Goal: Task Accomplishment & Management: Use online tool/utility

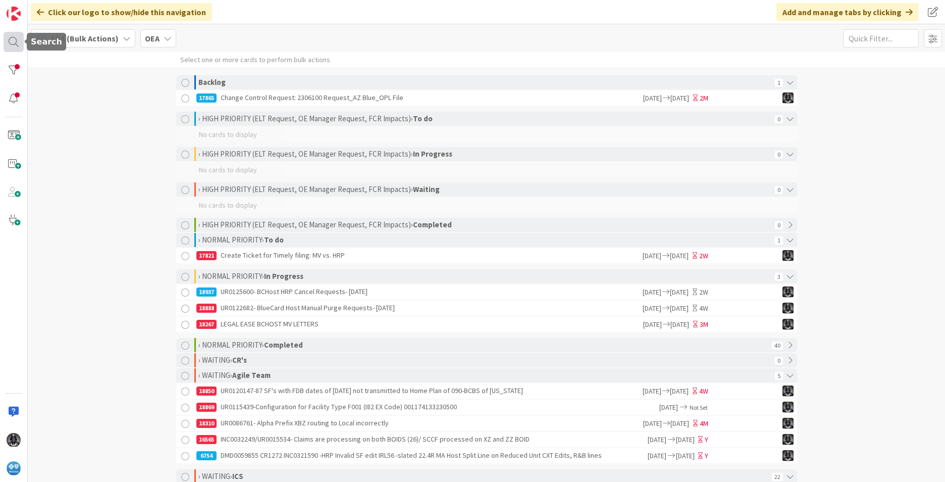
click at [11, 42] on div at bounding box center [14, 42] width 20 height 20
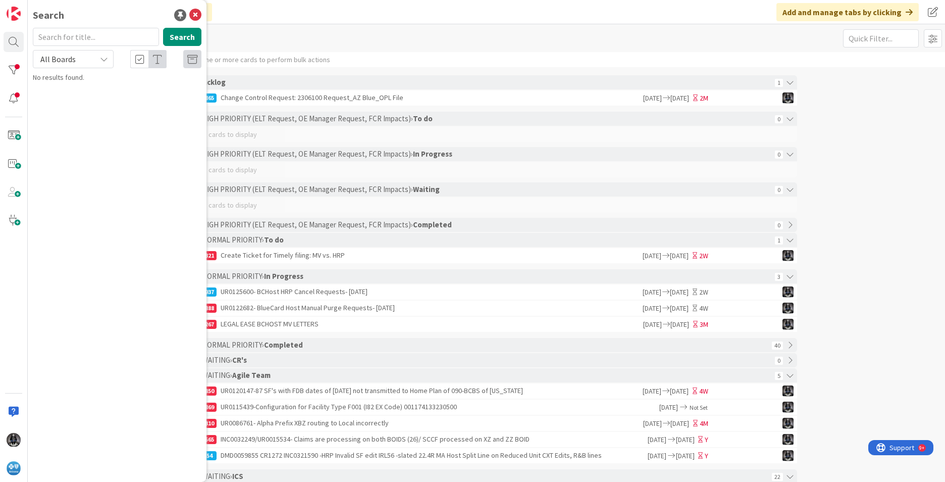
click at [59, 35] on input "text" at bounding box center [96, 37] width 126 height 18
type input "18895"
click at [90, 88] on span "UR0123047-BCHost HRP Cancel Requests- [DATE]" at bounding box center [121, 94] width 149 height 20
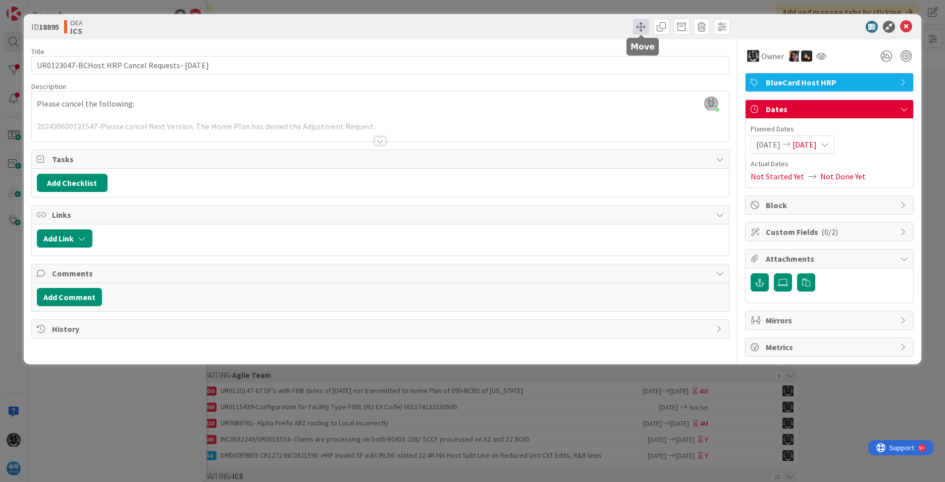
click at [641, 25] on span at bounding box center [641, 27] width 16 height 16
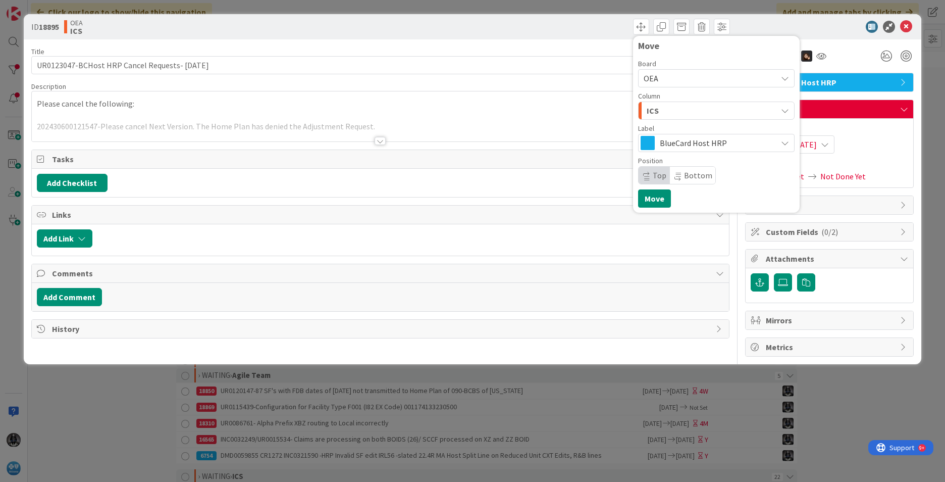
click at [786, 108] on icon "button" at bounding box center [785, 111] width 8 height 8
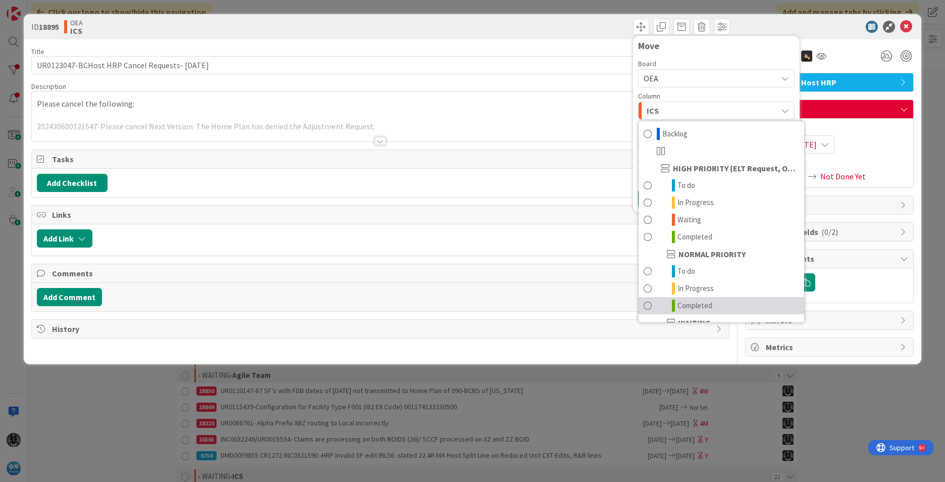
click at [701, 301] on span "Completed" at bounding box center [695, 305] width 35 height 12
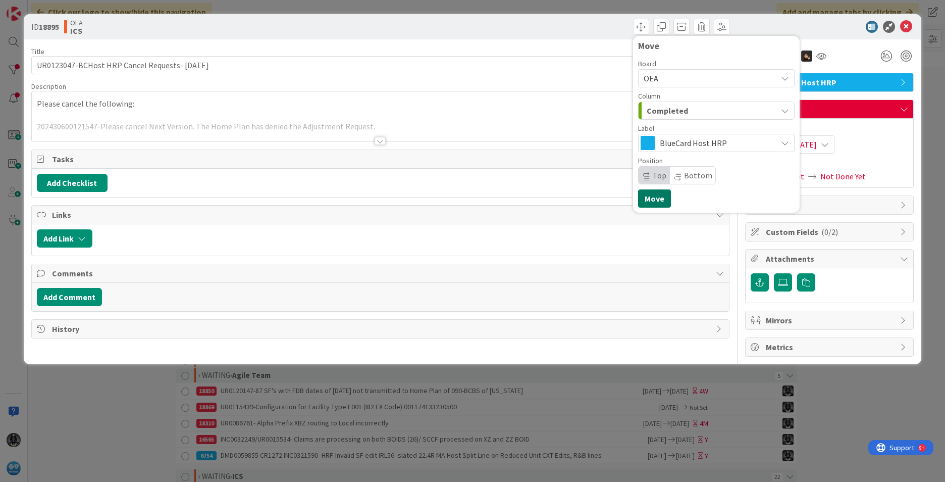
click at [661, 200] on button "Move" at bounding box center [654, 198] width 33 height 18
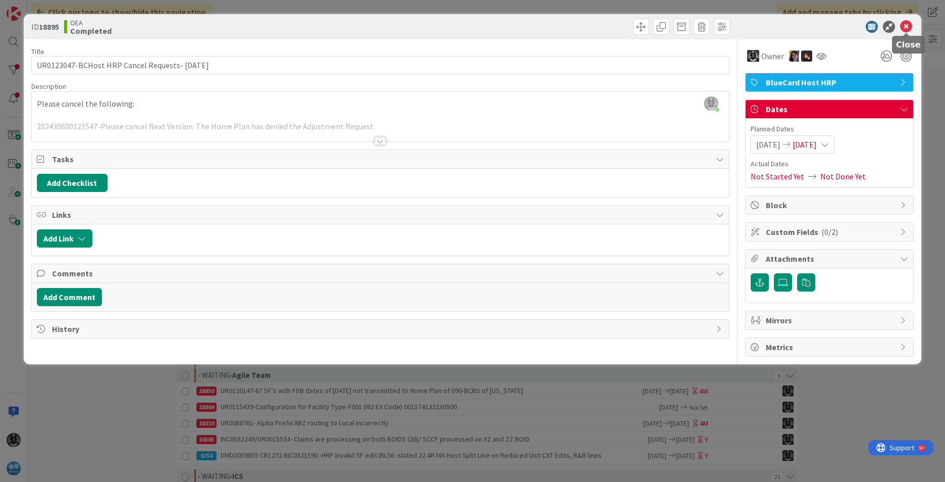
click at [903, 25] on icon at bounding box center [906, 27] width 12 height 12
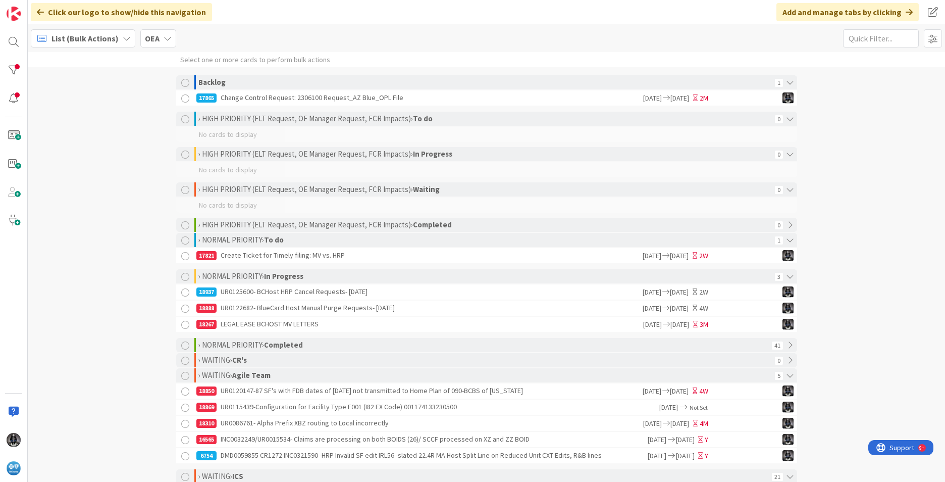
click at [295, 296] on div "18937 UR0125600- BCHost HRP Cancel Requests- [DATE]" at bounding box center [418, 291] width 445 height 15
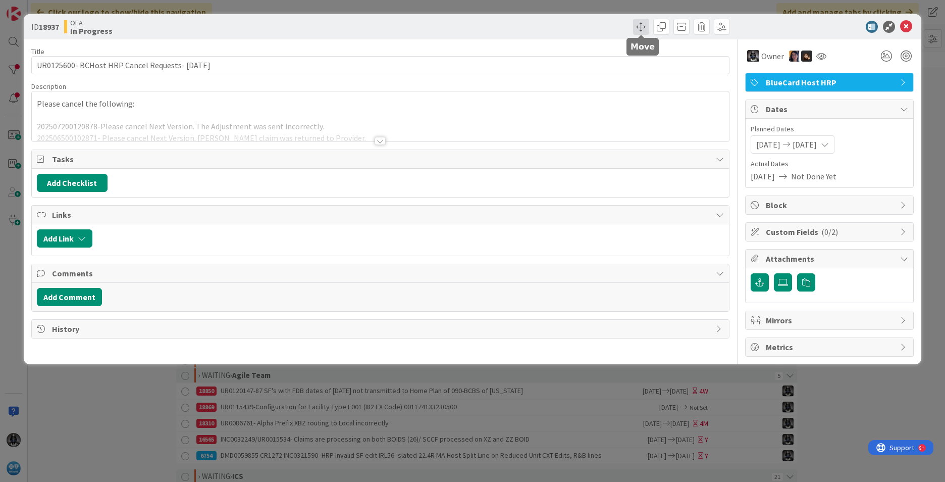
click at [641, 24] on span at bounding box center [641, 27] width 16 height 16
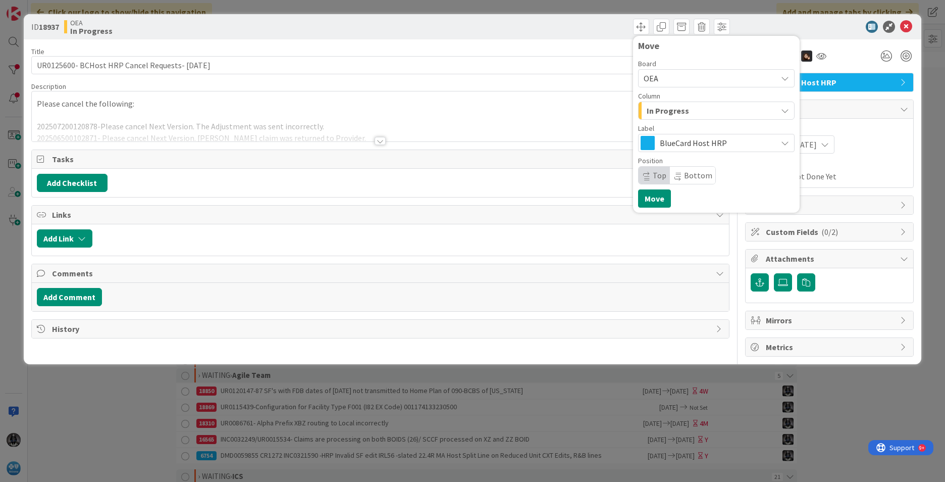
click at [787, 114] on icon "button" at bounding box center [785, 111] width 8 height 8
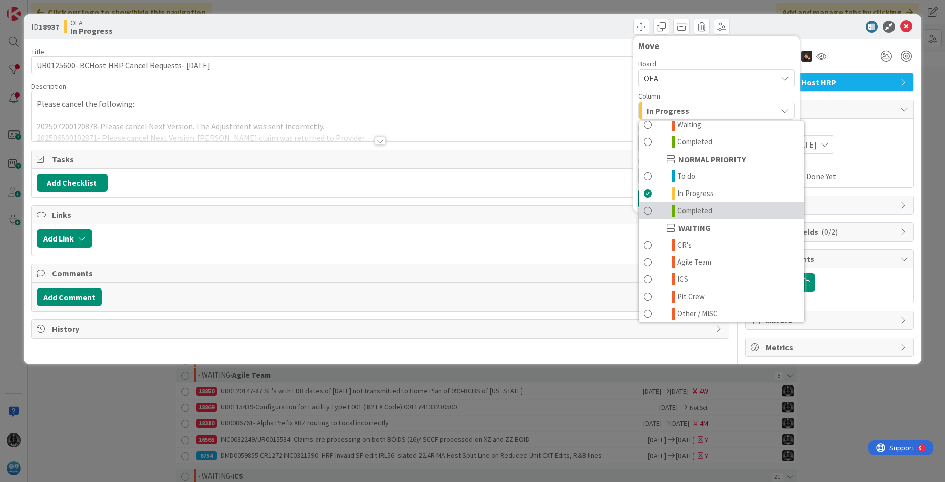
scroll to position [99, 0]
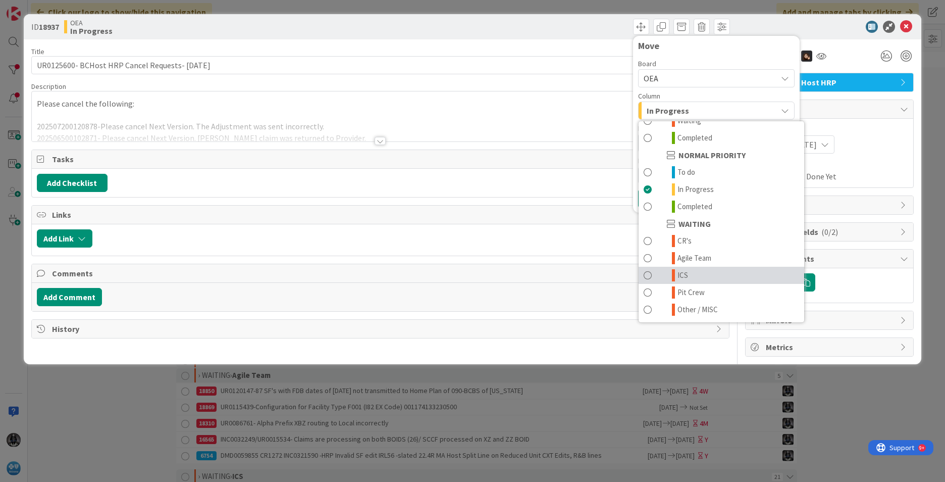
click at [687, 272] on span "ICS" at bounding box center [683, 275] width 11 height 12
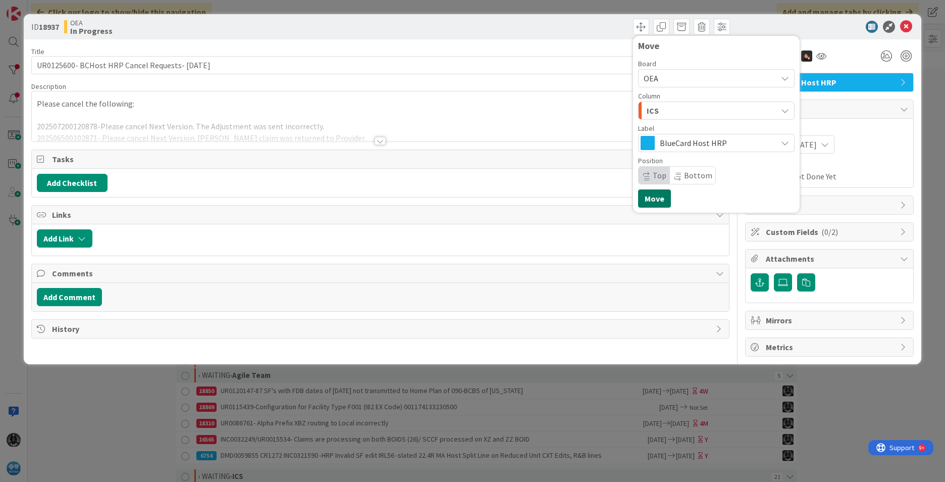
click at [651, 199] on button "Move" at bounding box center [654, 198] width 33 height 18
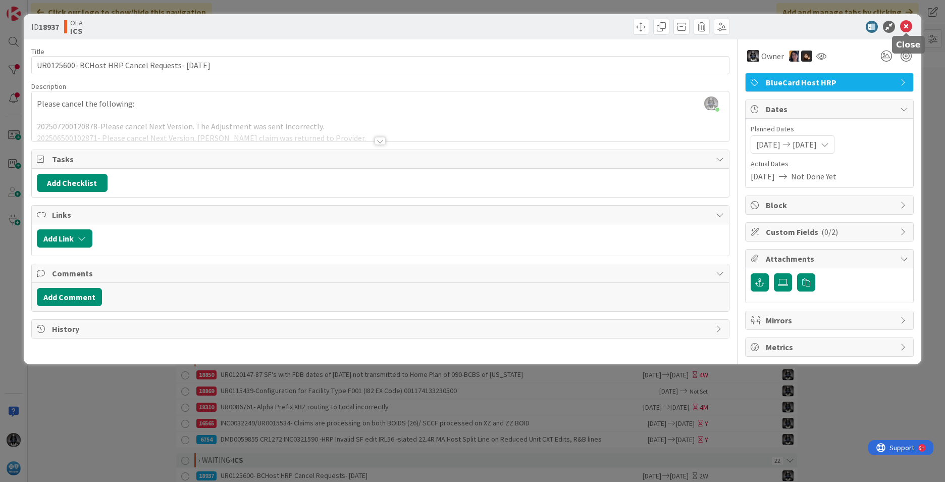
click at [907, 24] on icon at bounding box center [906, 27] width 12 height 12
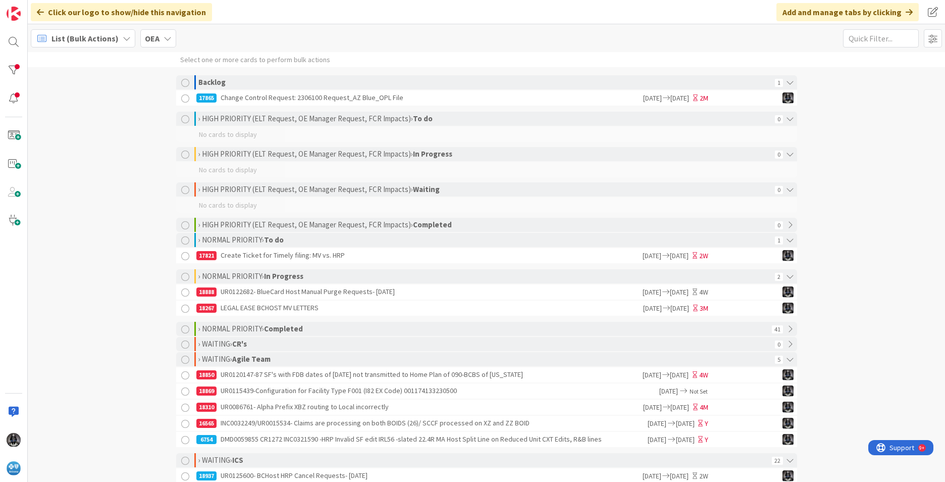
click at [311, 295] on div "18888 UR0122682- BlueCard Host Manual Purge Requests- [DATE]" at bounding box center [418, 291] width 445 height 15
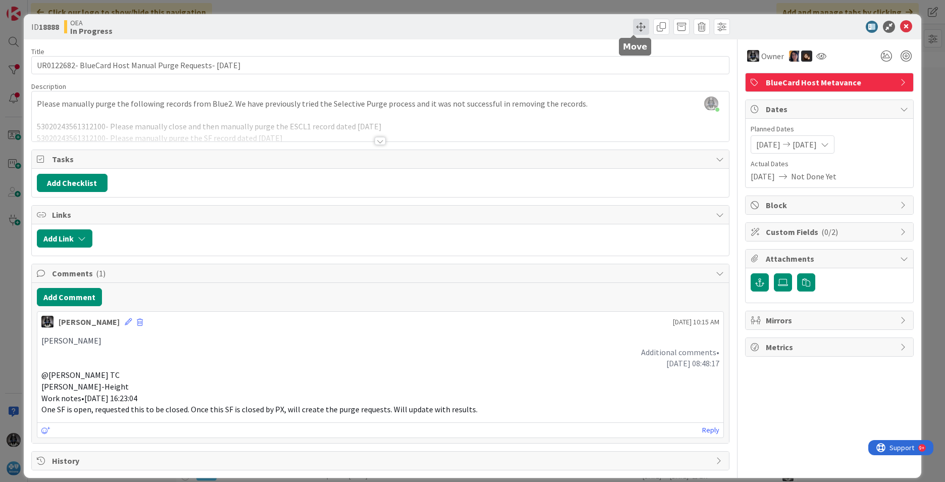
click at [633, 27] on span at bounding box center [641, 27] width 16 height 16
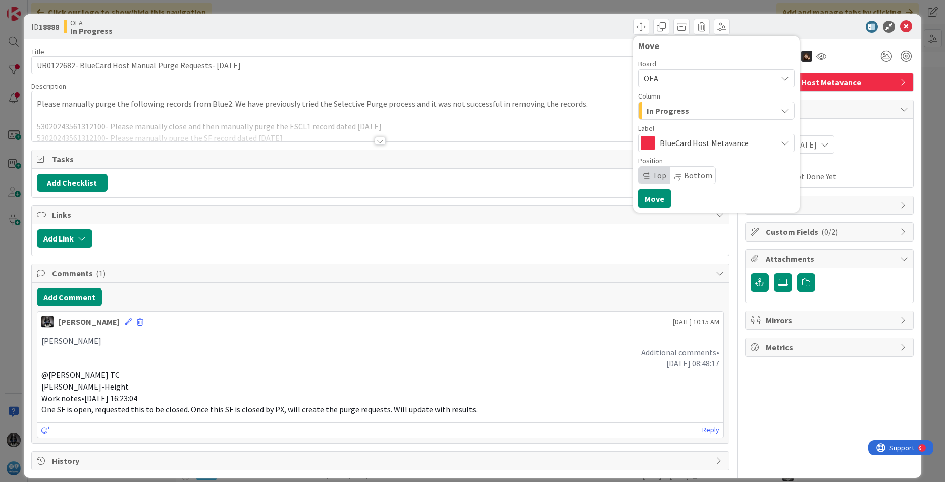
click at [656, 111] on span "In Progress" at bounding box center [668, 110] width 42 height 13
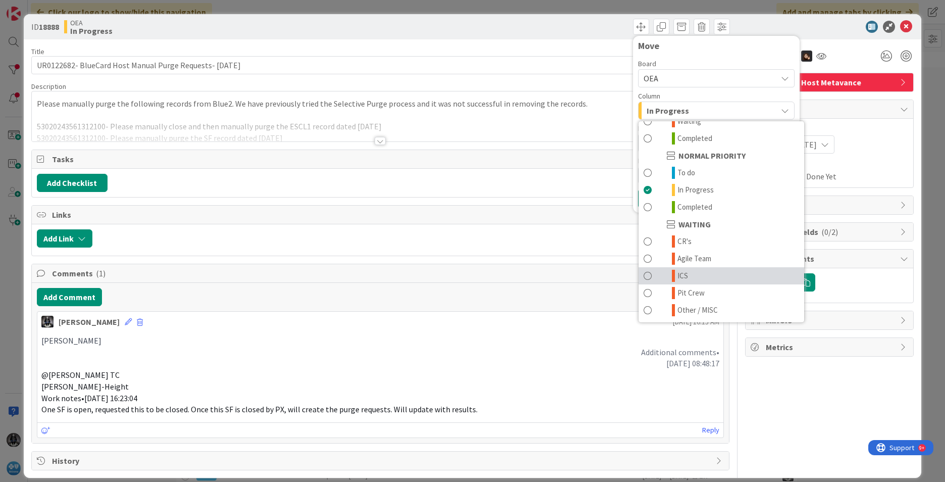
scroll to position [99, 0]
click at [678, 272] on span "ICS" at bounding box center [683, 275] width 11 height 12
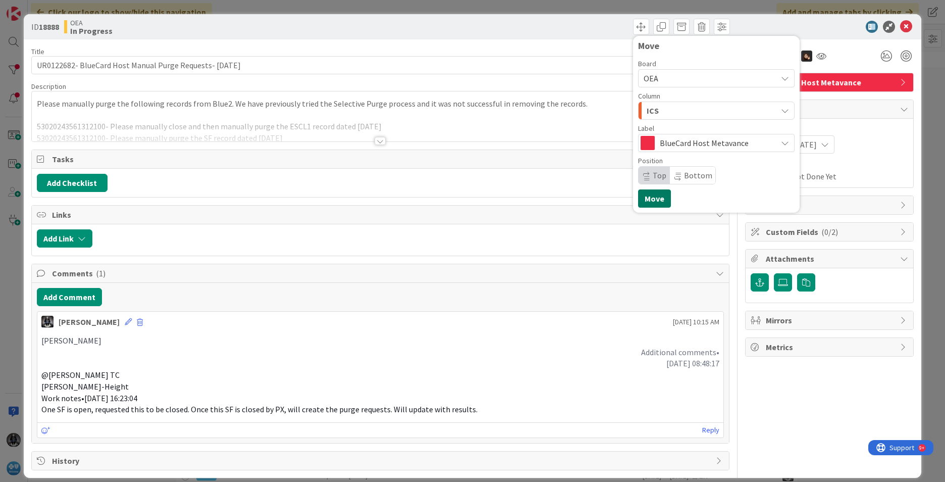
click at [649, 199] on button "Move" at bounding box center [654, 198] width 33 height 18
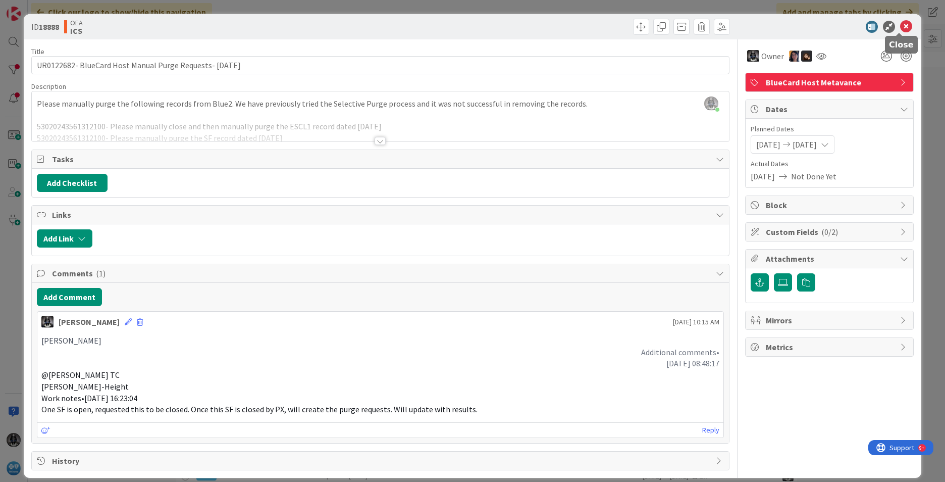
click at [900, 25] on icon at bounding box center [906, 27] width 12 height 12
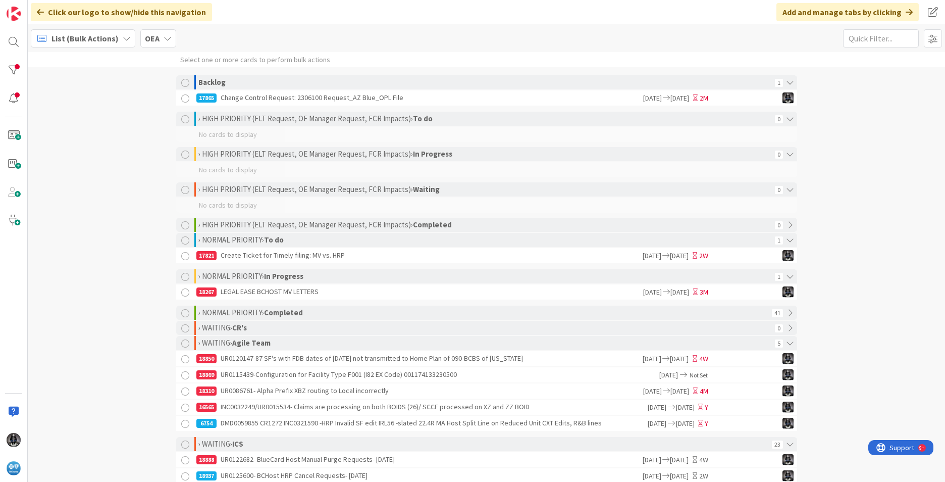
click at [356, 379] on div "18869 UR0115439-Configuration for Facility Type F001 (I82 EX Code) 001174133230…" at bounding box center [427, 374] width 463 height 15
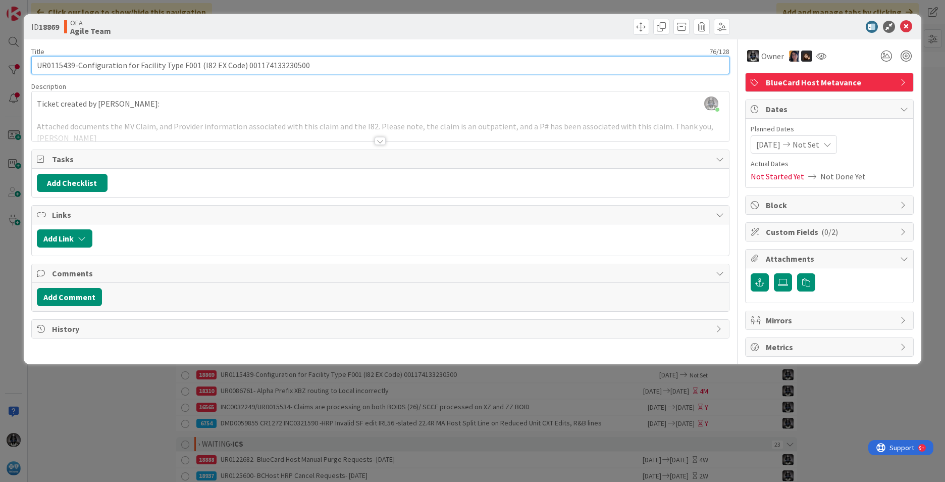
click at [48, 65] on input "UR0115439-Configuration for Facility Type F001 (I82 EX Code) 001174133230500" at bounding box center [380, 65] width 698 height 18
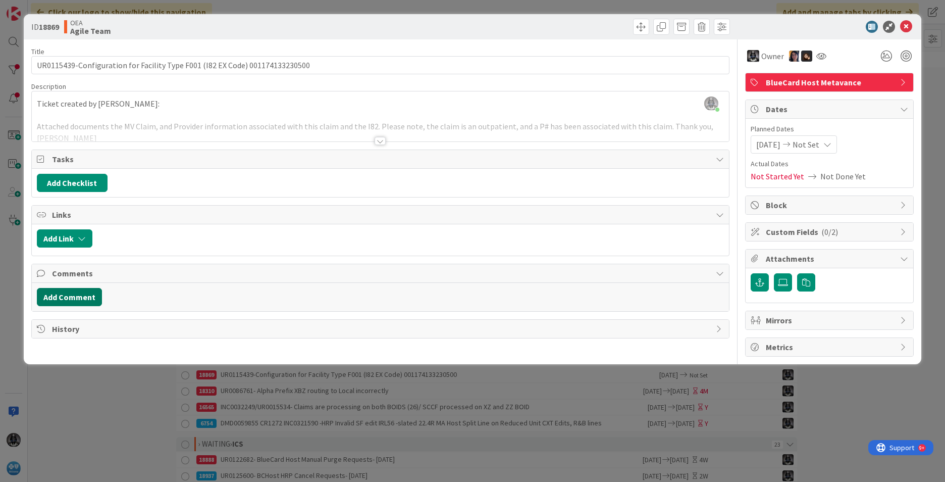
click at [67, 299] on button "Add Comment" at bounding box center [69, 297] width 65 height 18
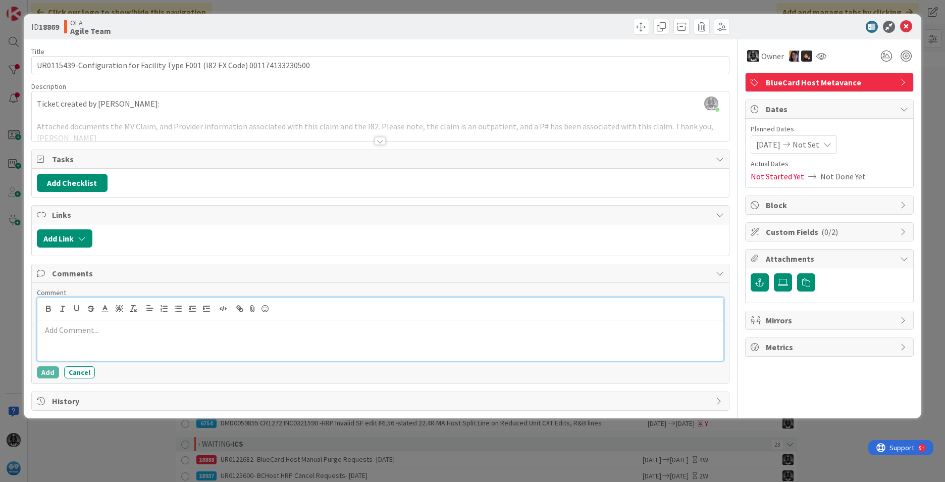
click at [55, 332] on p at bounding box center [380, 330] width 678 height 12
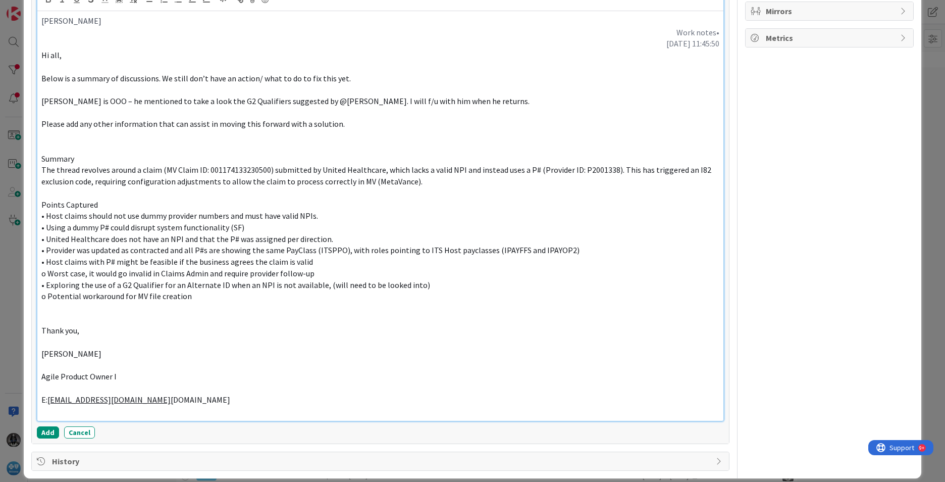
scroll to position [320, 0]
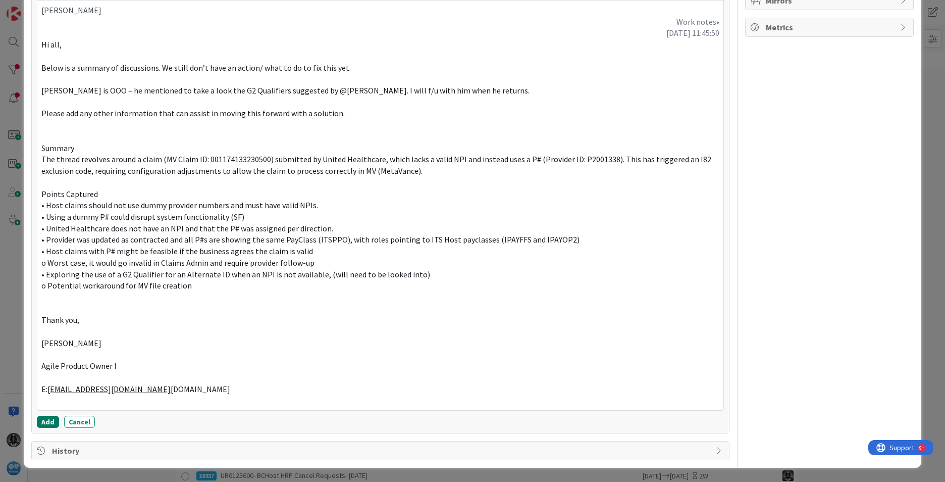
click at [50, 421] on button "Add" at bounding box center [48, 422] width 22 height 12
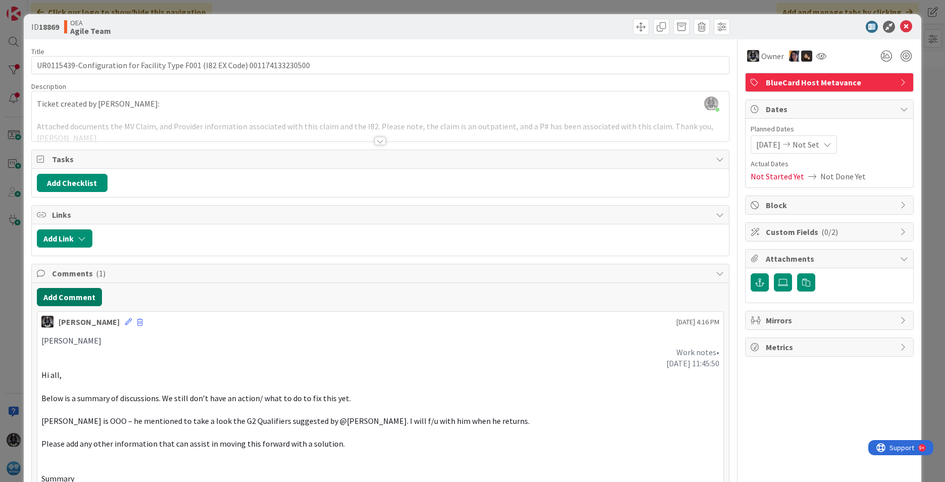
click at [75, 299] on button "Add Comment" at bounding box center [69, 297] width 65 height 18
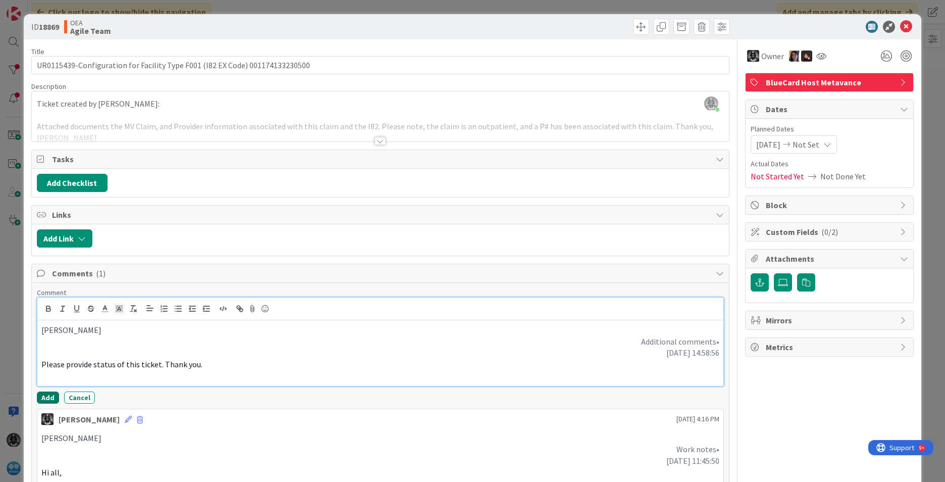
click at [50, 397] on button "Add" at bounding box center [48, 397] width 22 height 12
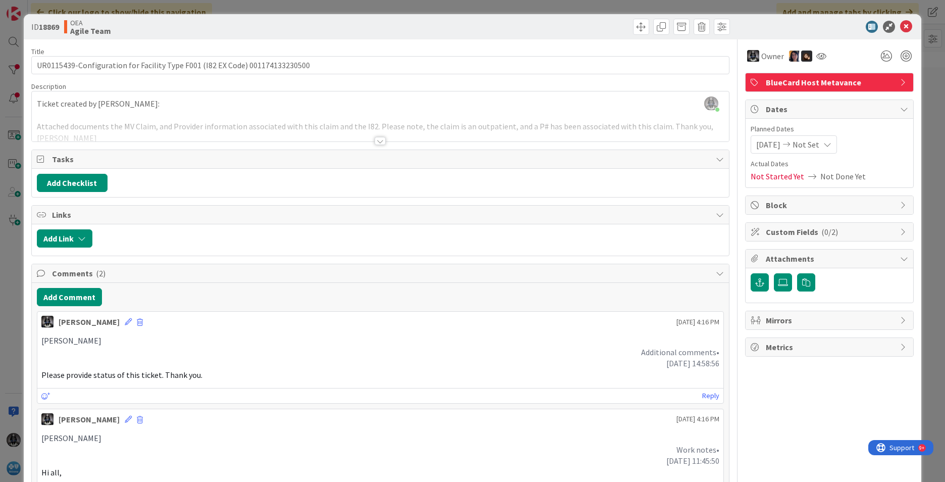
click at [816, 147] on span "Not Set" at bounding box center [806, 144] width 27 height 12
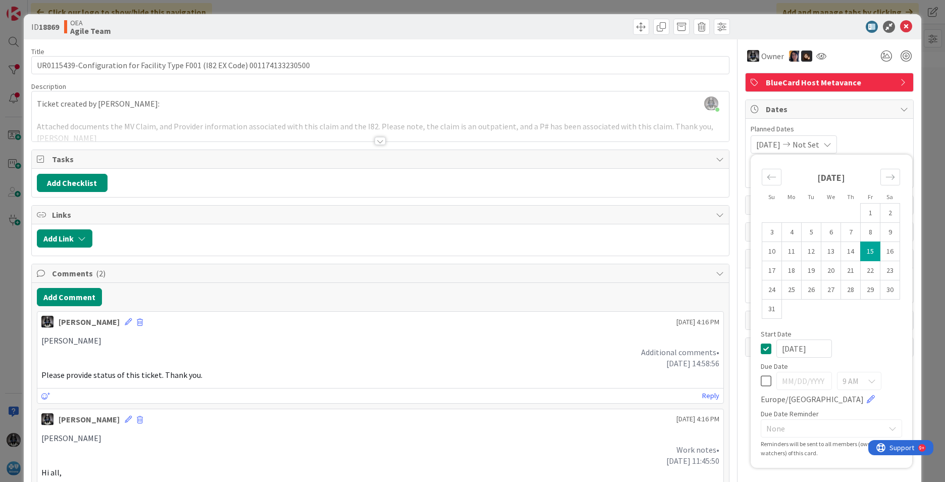
click at [761, 384] on icon at bounding box center [766, 381] width 11 height 12
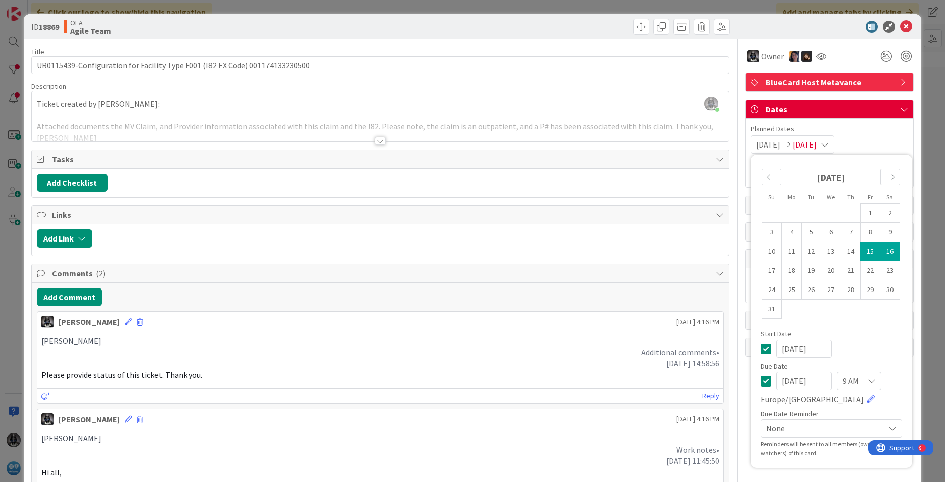
drag, startPoint x: 821, startPoint y: 381, endPoint x: 706, endPoint y: 369, distance: 115.3
click at [709, 389] on div "Title 76 / 128 UR0115439-Configuration for Facility Type F001 (I82 EX Code) 001…" at bounding box center [472, 458] width 883 height 838
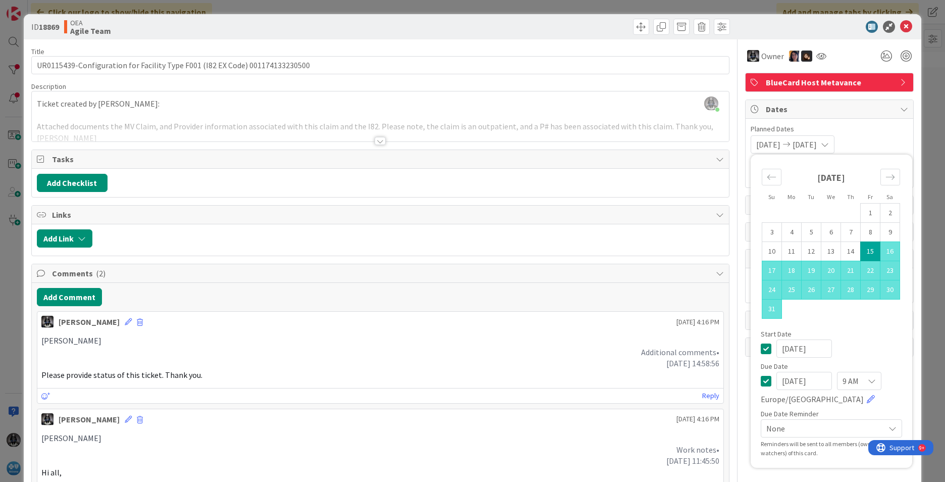
type input "[DATE]"
click at [858, 327] on div "[DATE] 1 2 3 4 5 6 7 8 9 10 11 12 13 14 15 16 17 18 19 20 21 22 23 24 25 26 27 …" at bounding box center [831, 245] width 161 height 171
click at [901, 24] on icon at bounding box center [906, 27] width 12 height 12
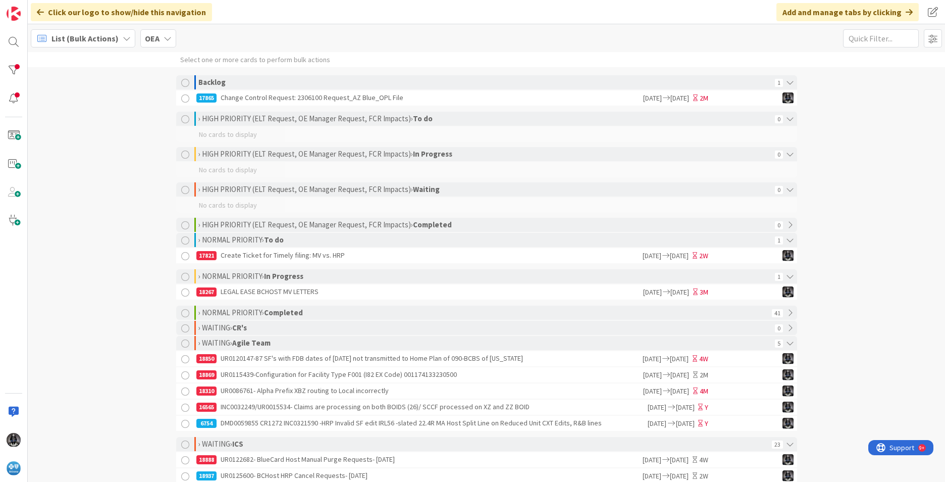
click at [325, 397] on div "18310 UR0086761- Alpha Prefix XBZ routing to Local incorrectly" at bounding box center [418, 390] width 445 height 15
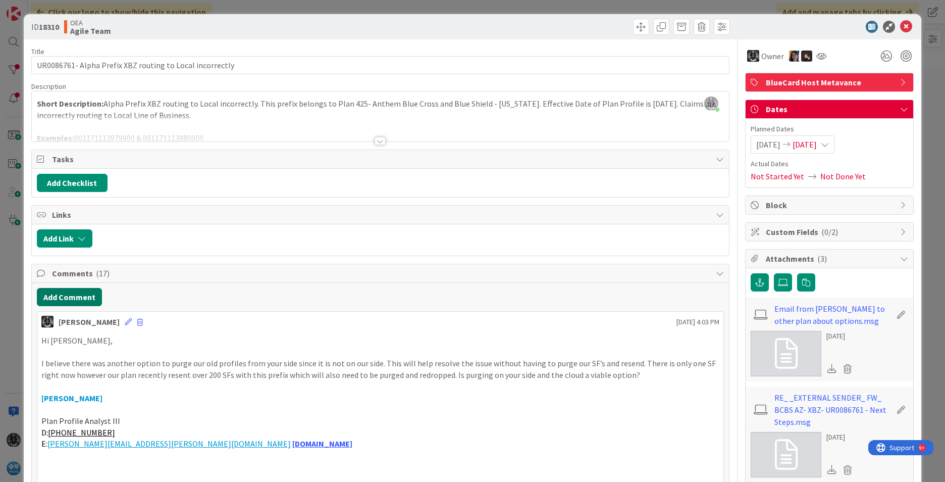
click at [62, 293] on button "Add Comment" at bounding box center [69, 297] width 65 height 18
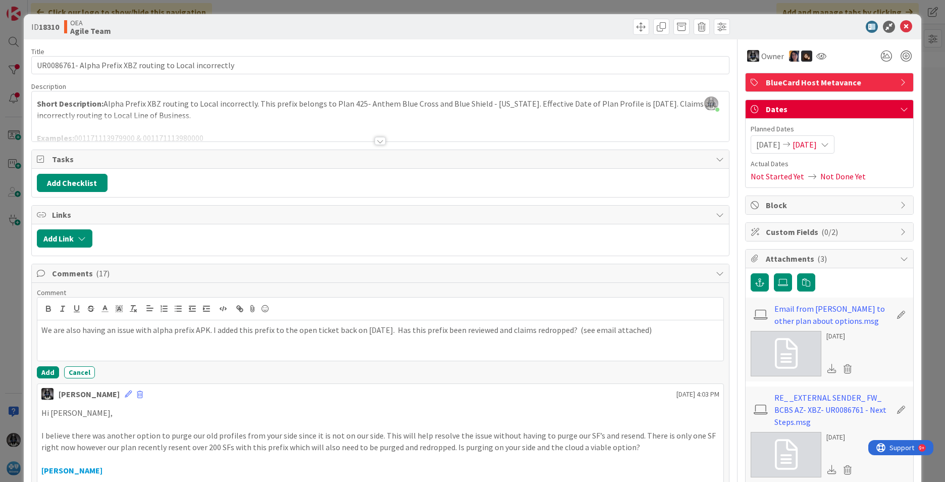
click at [39, 327] on div "We are also having an issue with alpha prefix APK. I added this prefix to the o…" at bounding box center [380, 340] width 686 height 40
drag, startPoint x: 72, startPoint y: 330, endPoint x: 23, endPoint y: 333, distance: 49.6
click at [44, 372] on button "Add" at bounding box center [48, 372] width 22 height 12
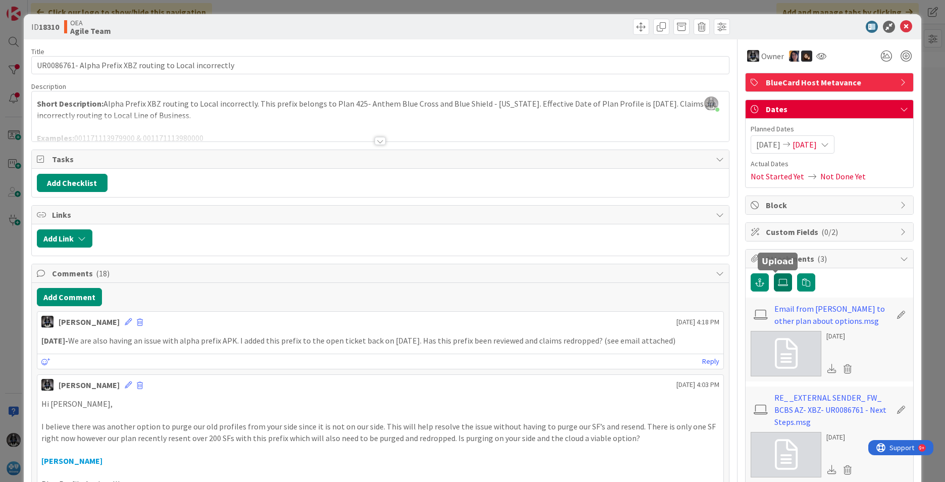
click at [778, 278] on icon at bounding box center [783, 282] width 10 height 8
click at [774, 273] on input "file" at bounding box center [774, 273] width 0 height 0
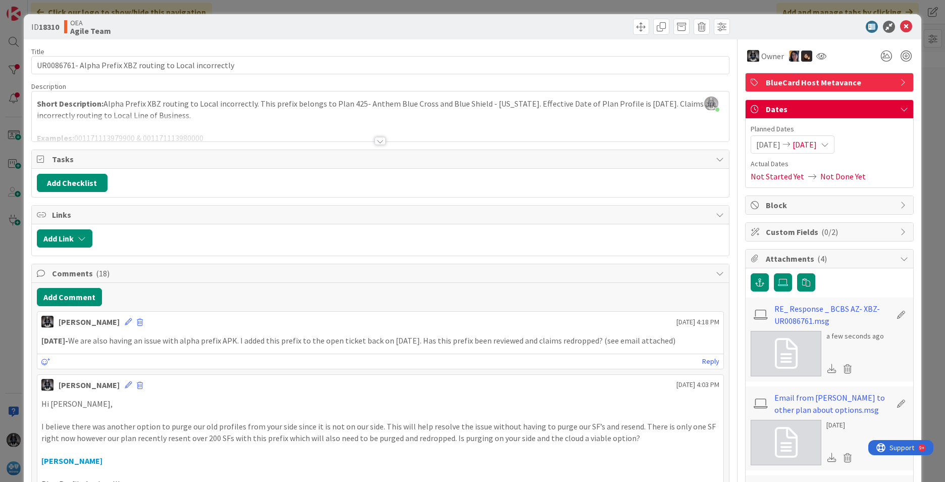
click at [894, 311] on icon at bounding box center [901, 315] width 14 height 10
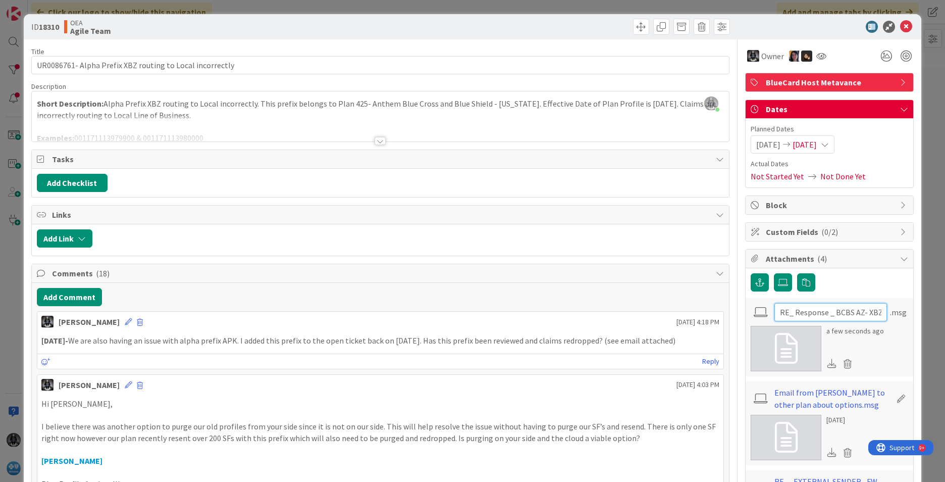
scroll to position [0, 52]
drag, startPoint x: 772, startPoint y: 314, endPoint x: 879, endPoint y: 306, distance: 107.4
click at [879, 306] on div "RE_ Response _ BCBS AZ- XBZ- UR0086761 .msg" at bounding box center [841, 312] width 132 height 18
type input "current email from 09 05 25"
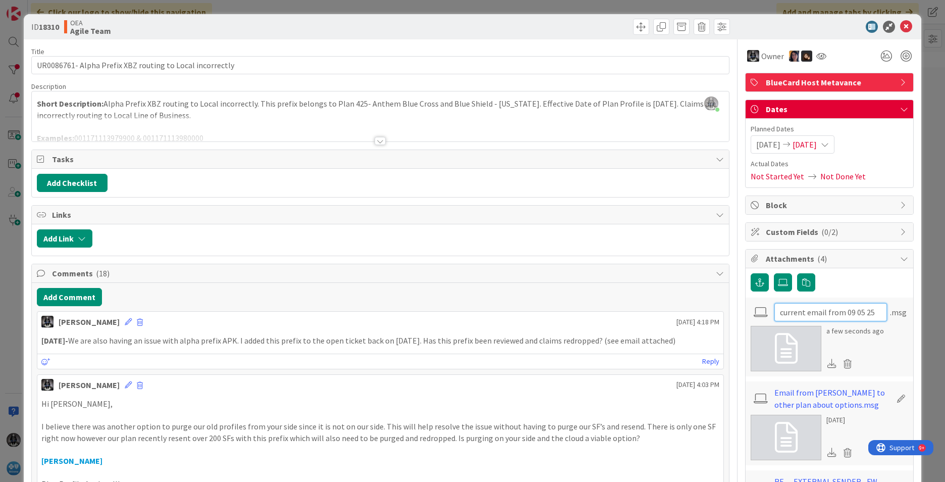
scroll to position [0, 2]
click at [817, 143] on span "[DATE]" at bounding box center [805, 144] width 24 height 12
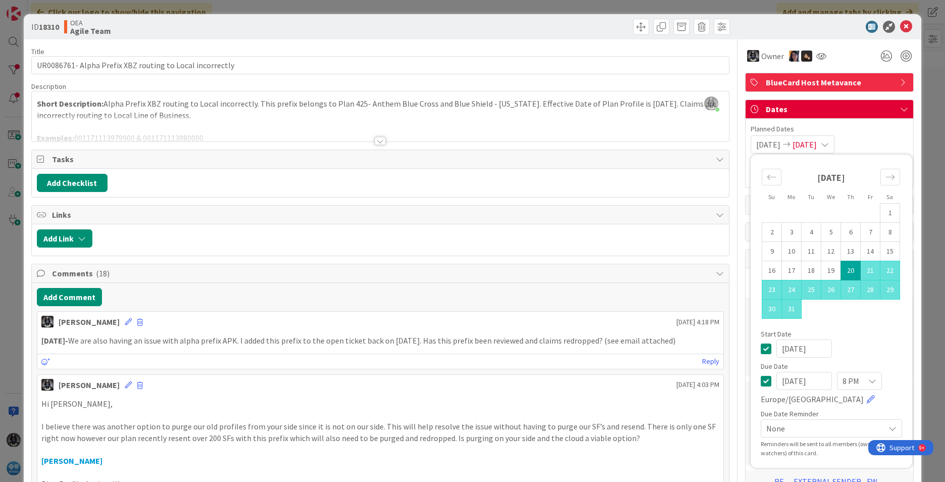
drag, startPoint x: 817, startPoint y: 381, endPoint x: 722, endPoint y: 377, distance: 95.0
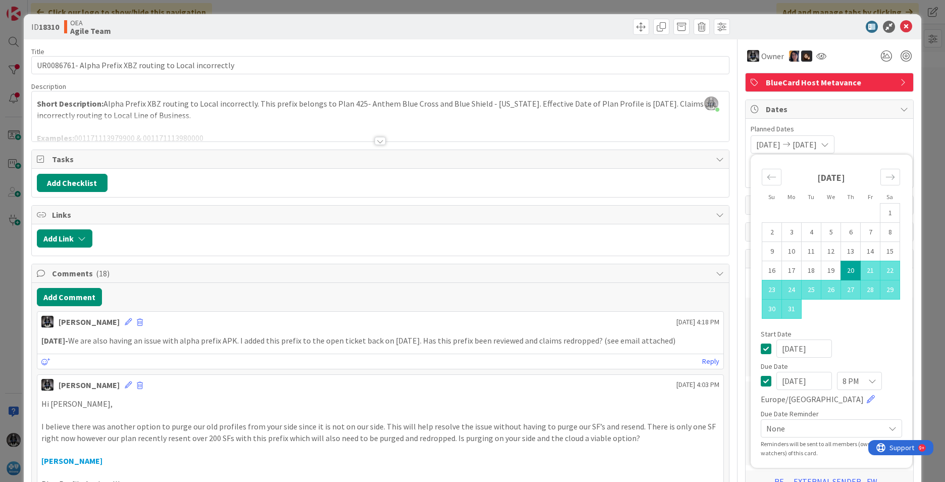
type input "[DATE]"
click at [869, 343] on div "[DATE]" at bounding box center [831, 348] width 141 height 18
click at [905, 25] on div at bounding box center [824, 27] width 179 height 12
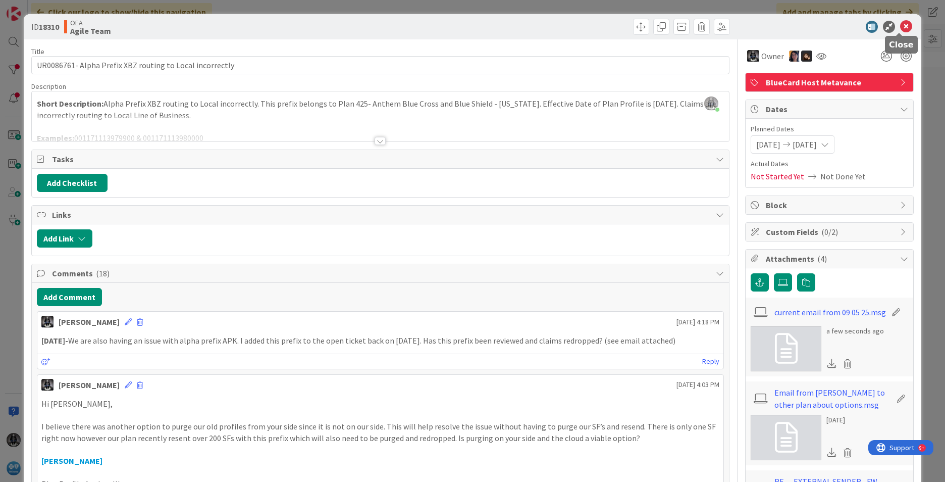
click at [900, 25] on icon at bounding box center [906, 27] width 12 height 12
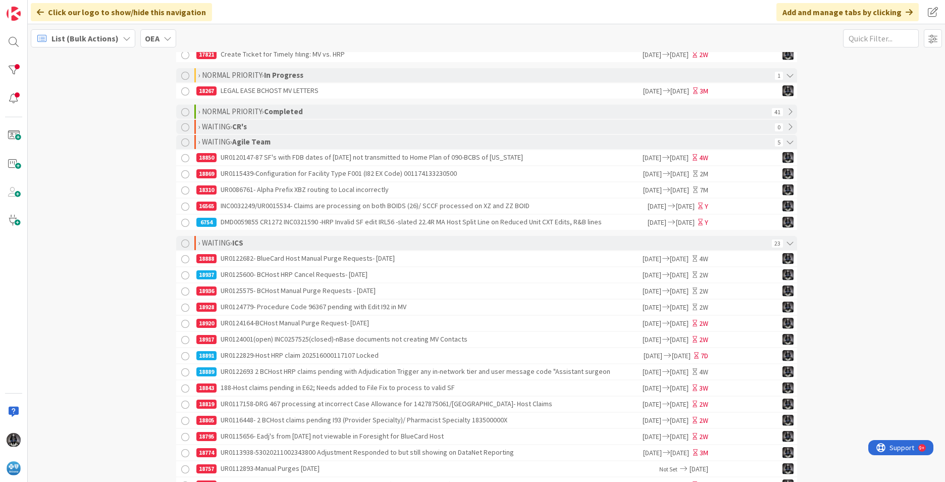
scroll to position [202, 0]
click at [273, 339] on div "18917 UR0124001(open) INC0257525(closed)-nBase documents not creating MV Contac…" at bounding box center [418, 338] width 445 height 15
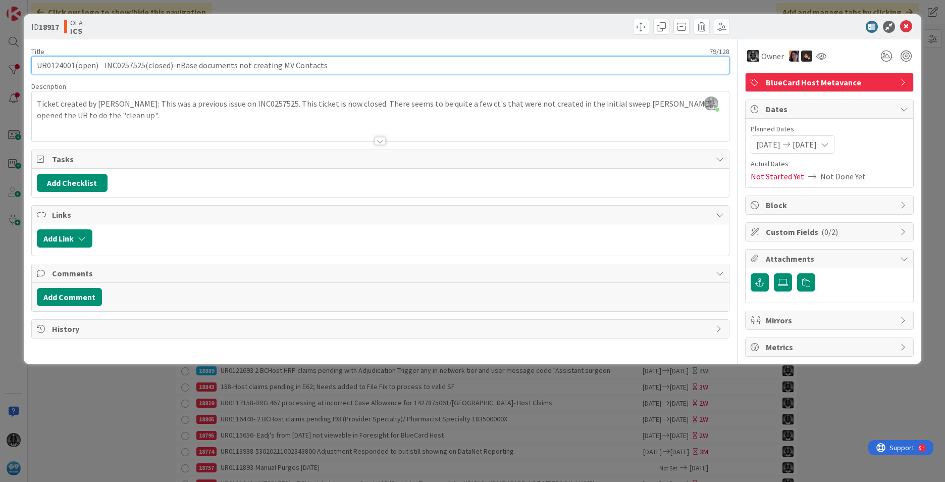
click at [53, 63] on input "UR0124001(open) INC0257525(closed)-nBase documents not creating MV Contacts" at bounding box center [380, 65] width 698 height 18
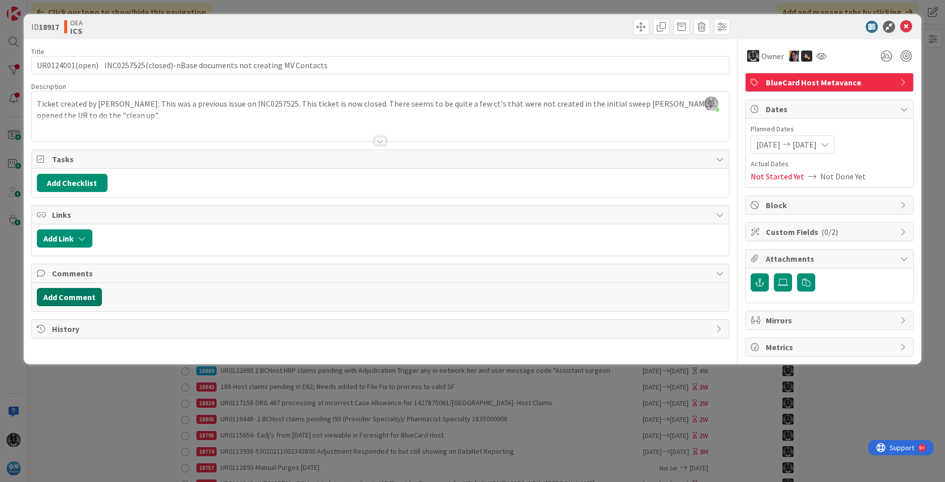
click at [72, 301] on button "Add Comment" at bounding box center [69, 297] width 65 height 18
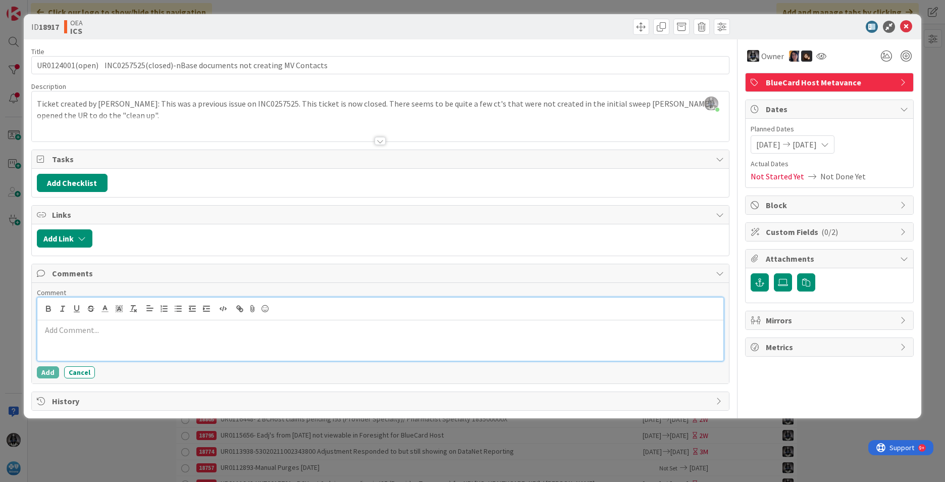
click at [54, 330] on p at bounding box center [380, 330] width 678 height 12
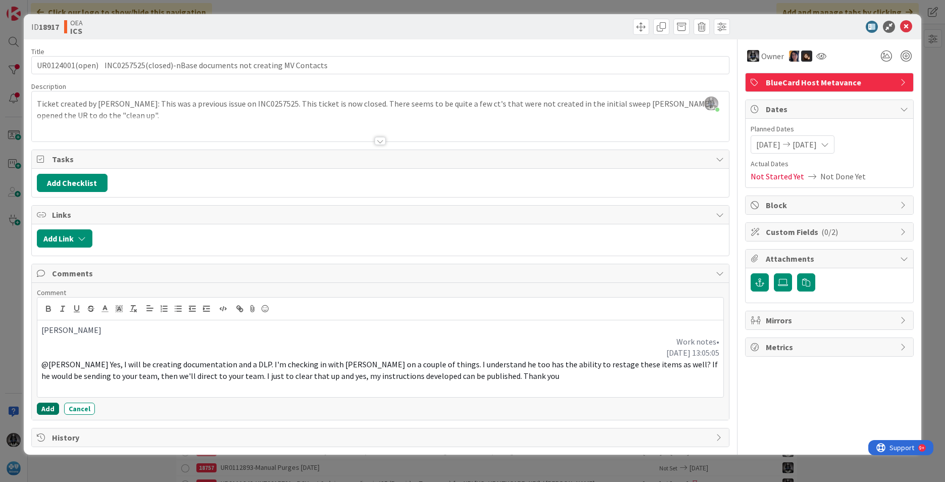
click at [50, 409] on button "Add" at bounding box center [48, 408] width 22 height 12
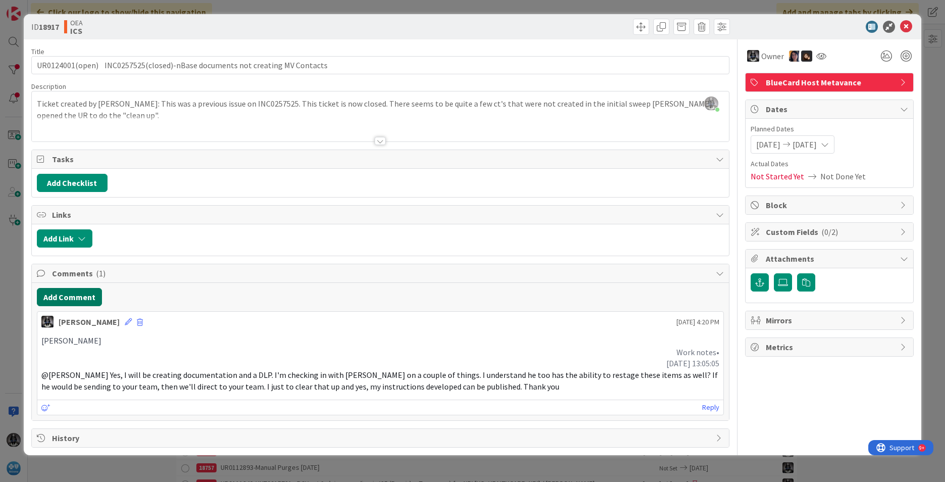
click at [81, 297] on button "Add Comment" at bounding box center [69, 297] width 65 height 18
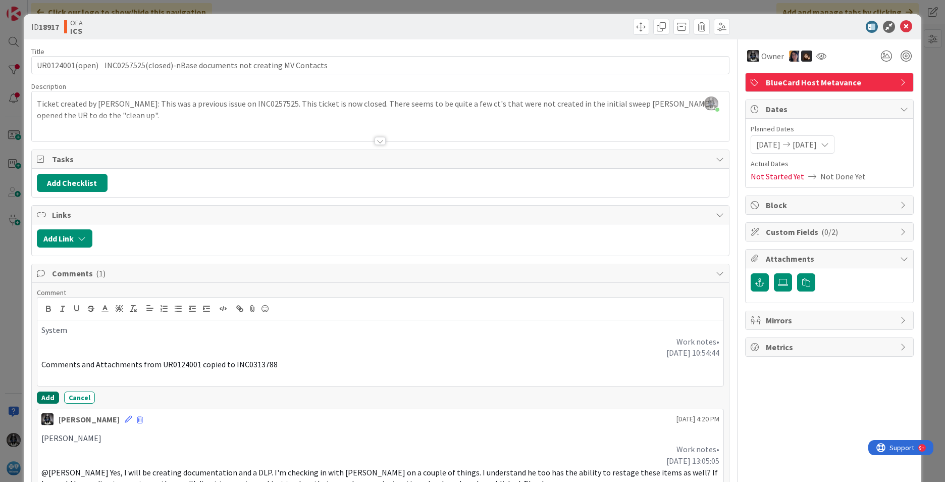
click at [45, 399] on button "Add" at bounding box center [48, 397] width 22 height 12
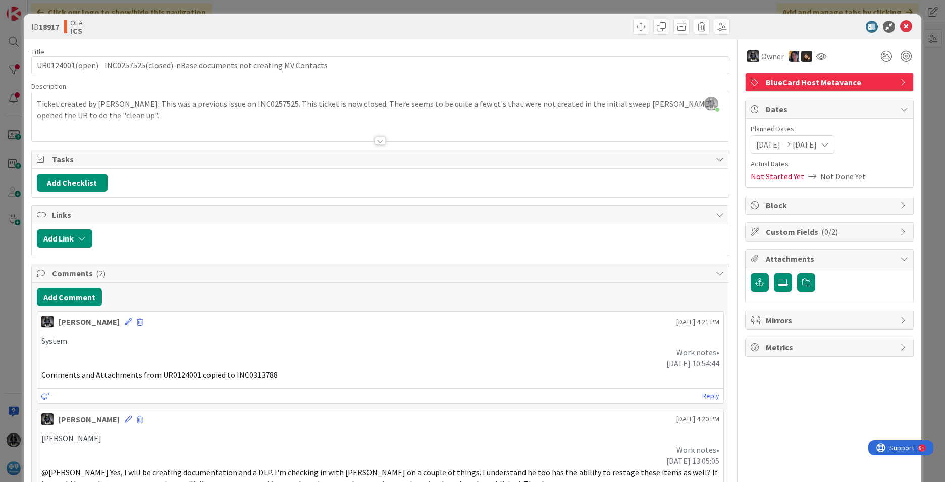
click at [252, 376] on span "Comments and Attachments from UR0124001 copied to INC0313788" at bounding box center [159, 375] width 236 height 10
copy span "INC0313788"
click at [76, 292] on button "Add Comment" at bounding box center [69, 297] width 65 height 18
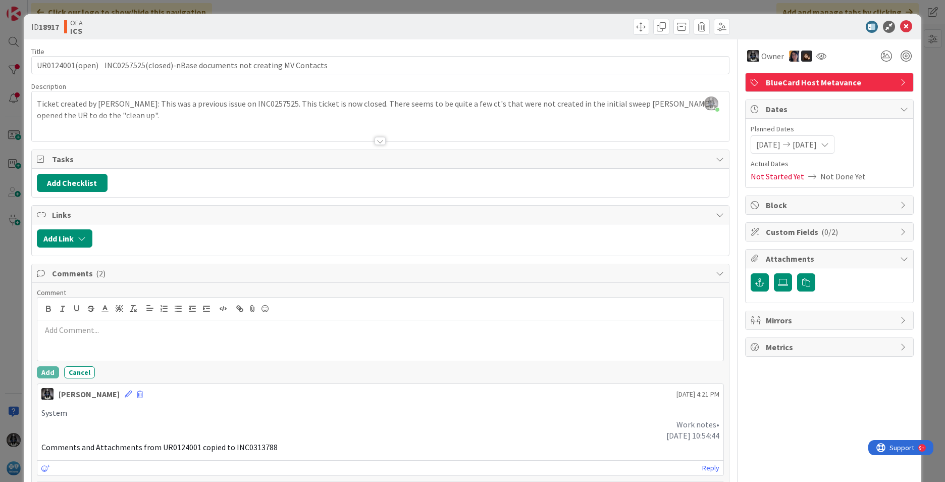
click at [58, 326] on p at bounding box center [380, 330] width 678 height 12
click at [49, 350] on p at bounding box center [380, 353] width 678 height 12
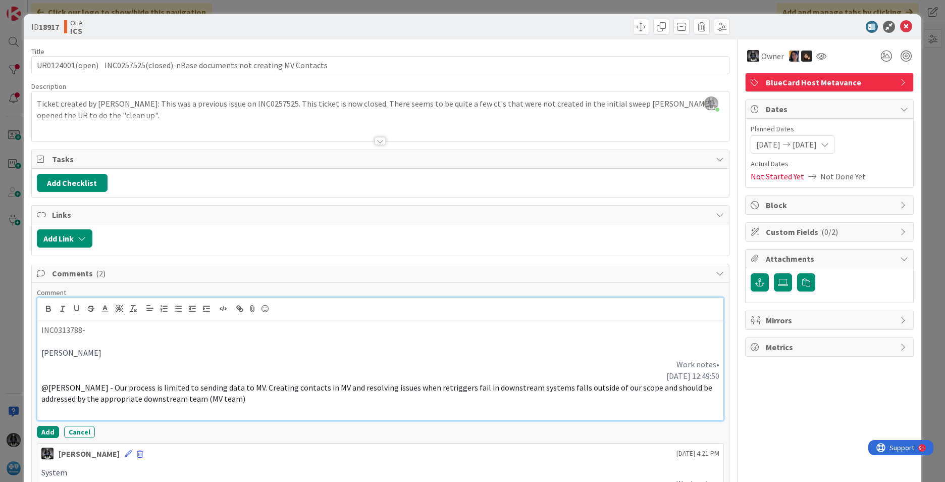
drag, startPoint x: 86, startPoint y: 333, endPoint x: 24, endPoint y: 333, distance: 61.6
click at [24, 333] on div "ID 18917 OEA ICS Title 79 / 128 UR0124001(open) INC0257525(closed)-nBase docume…" at bounding box center [473, 349] width 898 height 670
click at [75, 305] on icon "button" at bounding box center [76, 308] width 9 height 9
click at [132, 338] on p at bounding box center [380, 342] width 678 height 12
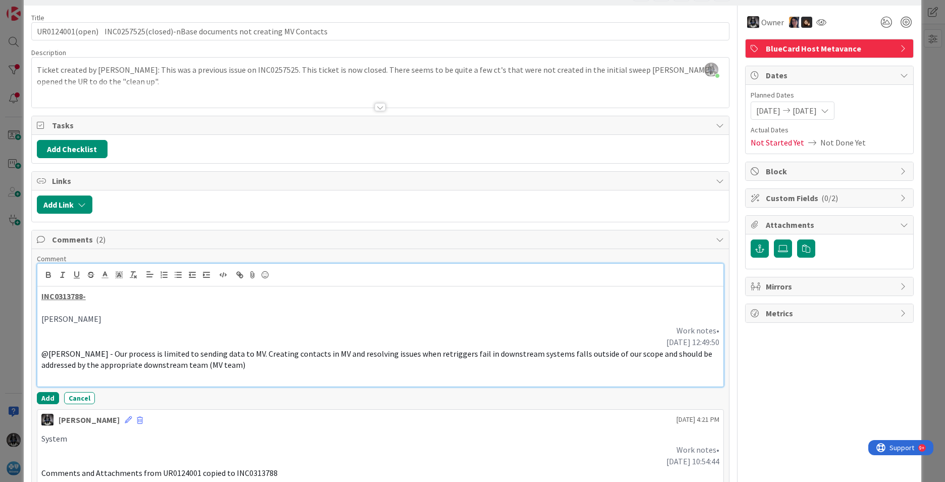
scroll to position [101, 0]
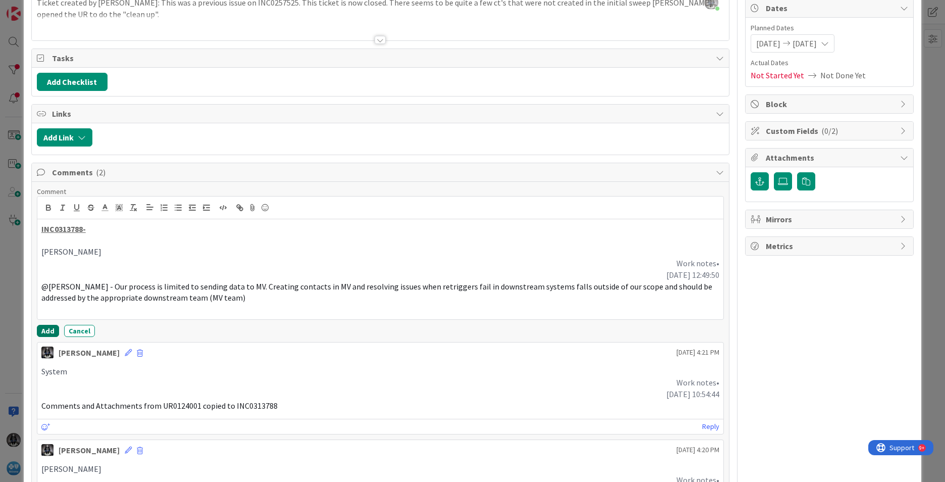
click at [45, 330] on button "Add" at bounding box center [48, 331] width 22 height 12
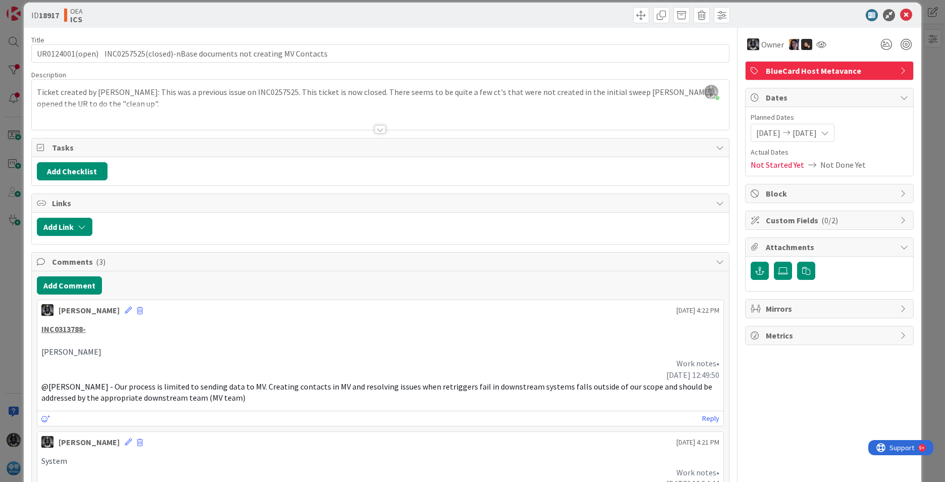
scroll to position [0, 0]
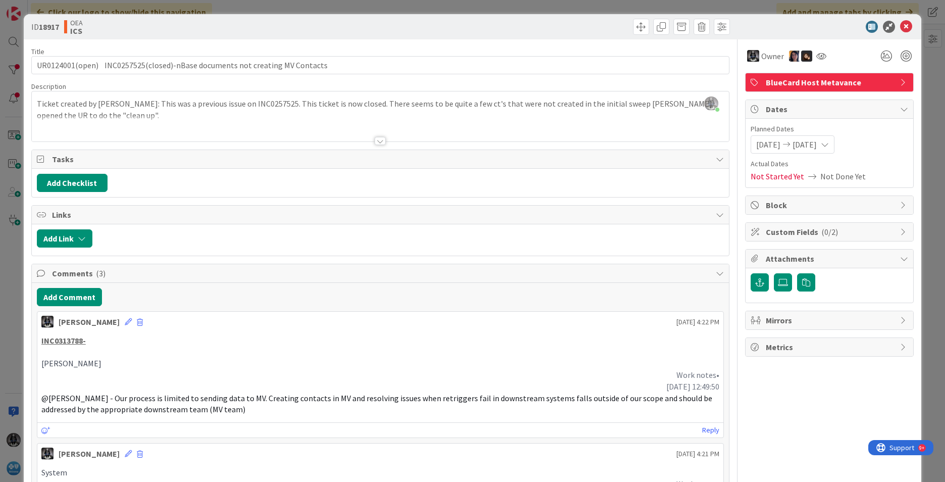
click at [829, 143] on icon at bounding box center [825, 144] width 8 height 8
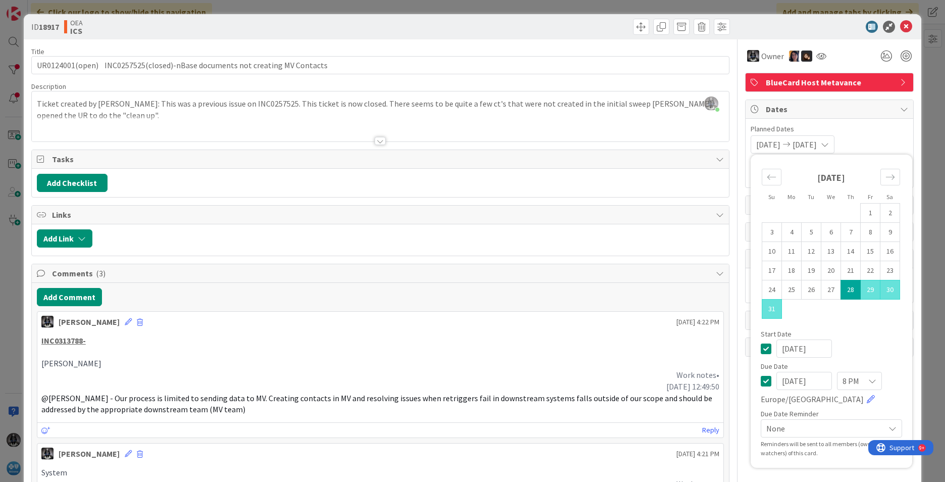
drag, startPoint x: 815, startPoint y: 382, endPoint x: 710, endPoint y: 373, distance: 104.9
click at [709, 379] on div "Title 79 / 128 UR0124001(open) INC0257525(closed)-nBase documents not creating …" at bounding box center [472, 357] width 883 height 637
type input "[DATE]"
click at [491, 341] on p "INC0313788-" at bounding box center [380, 341] width 678 height 12
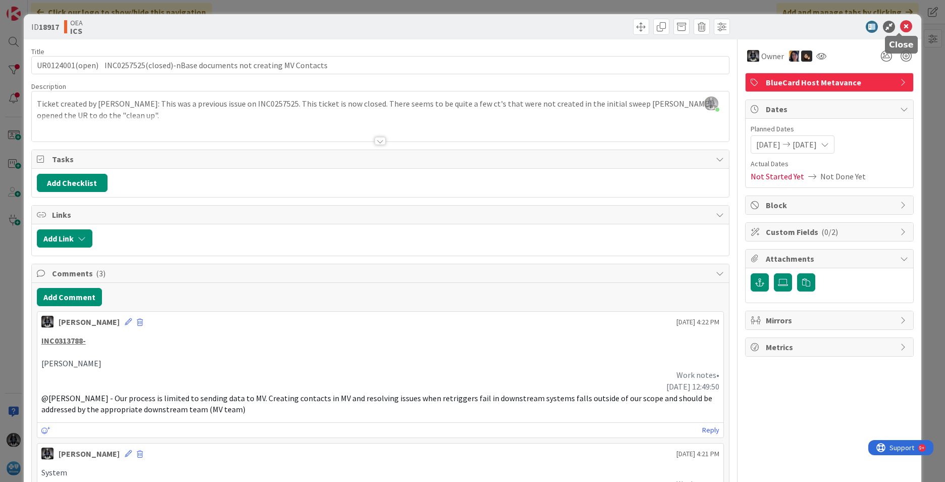
click at [900, 27] on icon at bounding box center [906, 27] width 12 height 12
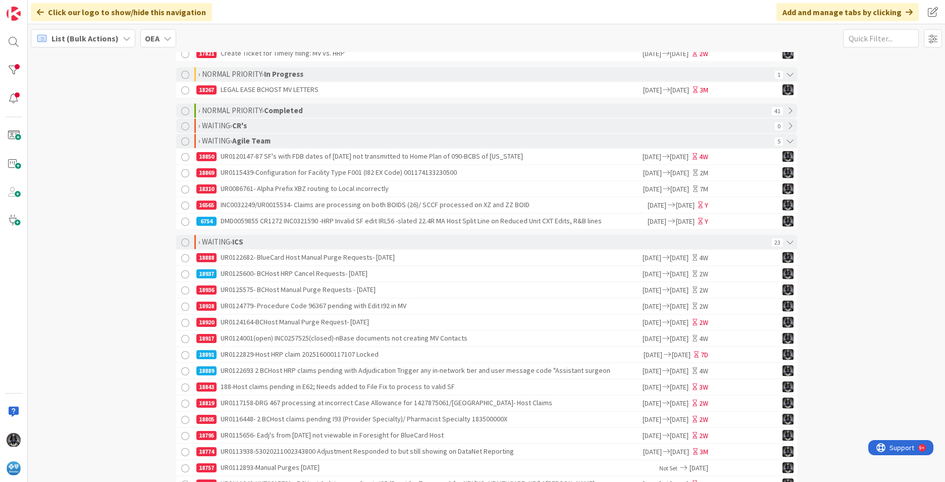
click at [312, 360] on div "18891 UR0122829-Host HRP claim 202516000117107 Locked" at bounding box center [419, 354] width 446 height 15
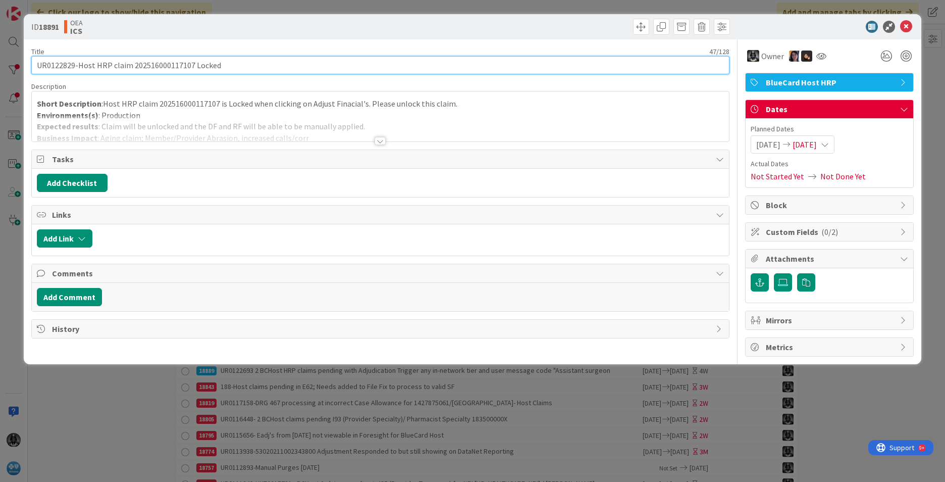
click at [50, 66] on input "UR0122829-Host HRP claim 202516000117107 Locked" at bounding box center [380, 65] width 698 height 18
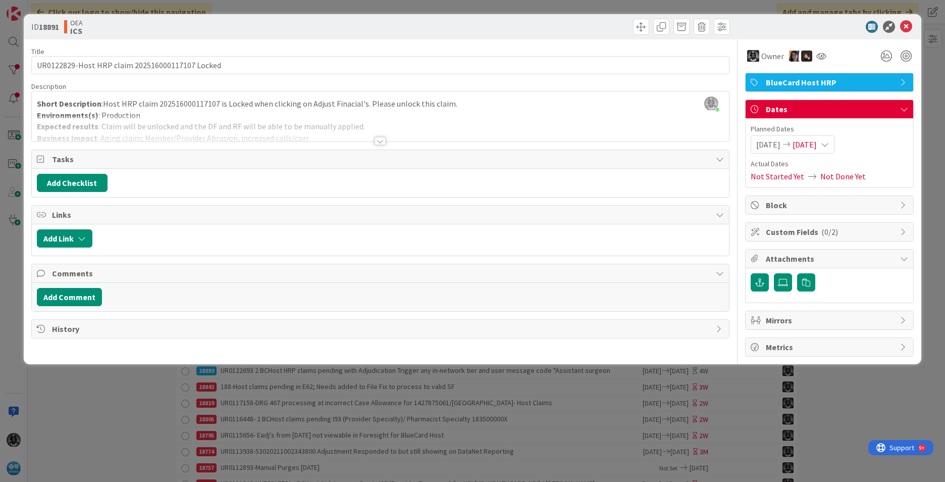
click at [829, 143] on icon at bounding box center [825, 144] width 8 height 8
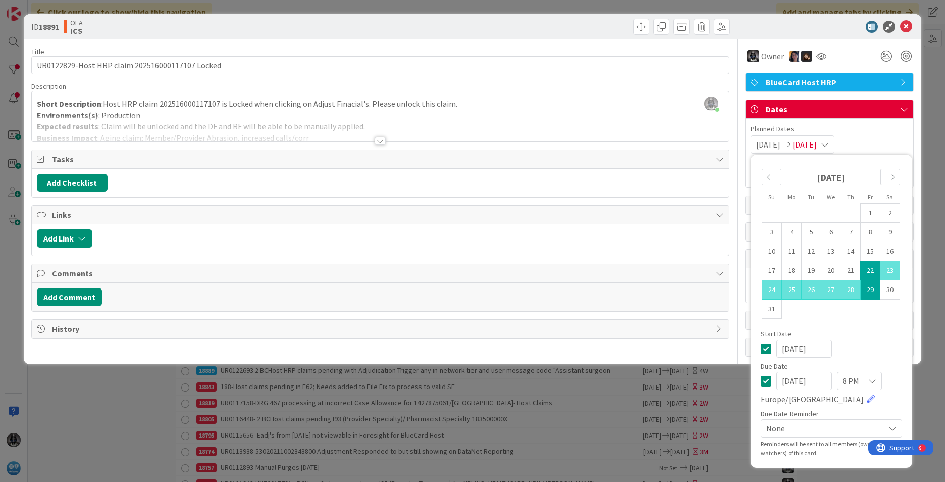
drag, startPoint x: 823, startPoint y: 382, endPoint x: 743, endPoint y: 384, distance: 80.3
click at [743, 384] on div "ID 18891 OEA ICS Title 47 / 128 UR0122829-Host HRP claim 202516000117107 Locked…" at bounding box center [472, 241] width 945 height 482
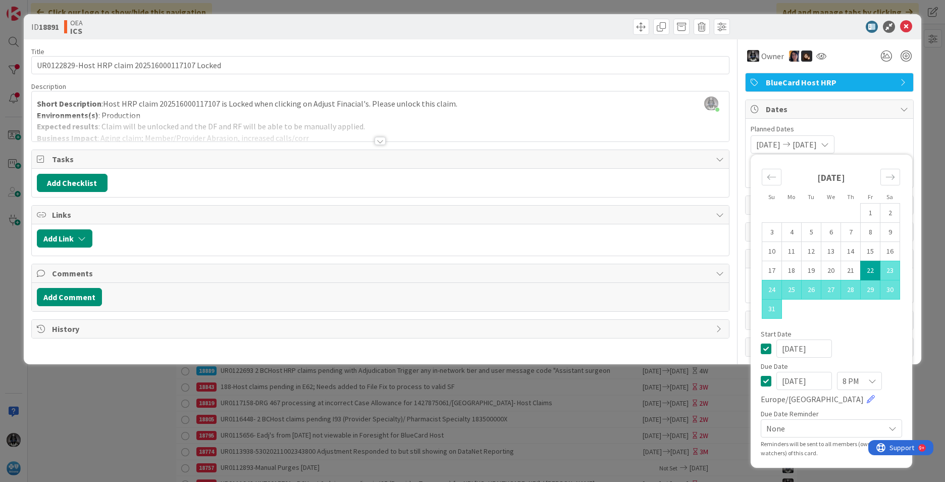
type input "[DATE]"
click at [451, 271] on span "Comments" at bounding box center [381, 273] width 659 height 12
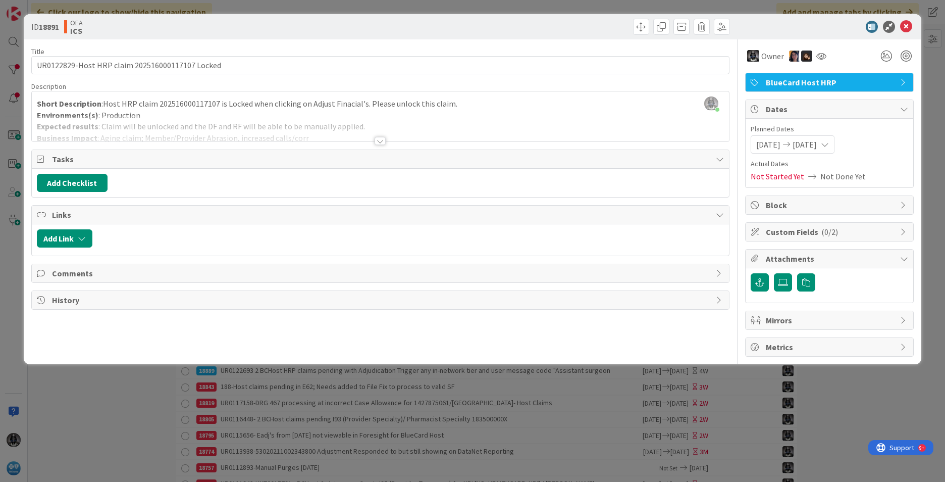
click at [65, 273] on span "Comments" at bounding box center [381, 273] width 659 height 12
click at [79, 293] on button "Add Comment" at bounding box center [69, 297] width 65 height 18
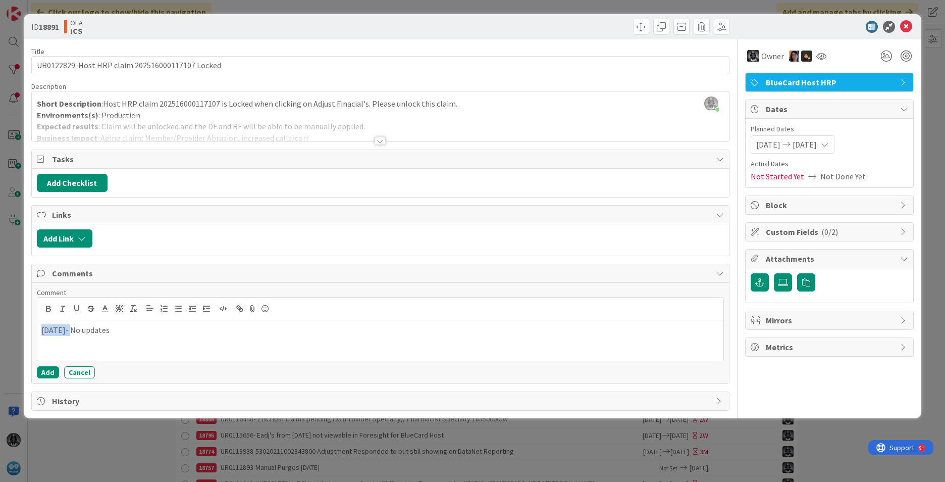
drag, startPoint x: 72, startPoint y: 328, endPoint x: 23, endPoint y: 335, distance: 49.5
click at [23, 335] on div "ID 18891 OEA ICS Title 47 / 128 UR0122829-Host HRP claim 202516000117107 Locked…" at bounding box center [472, 241] width 945 height 482
click at [46, 306] on icon "button" at bounding box center [48, 307] width 4 height 3
click at [49, 372] on button "Add" at bounding box center [48, 372] width 22 height 12
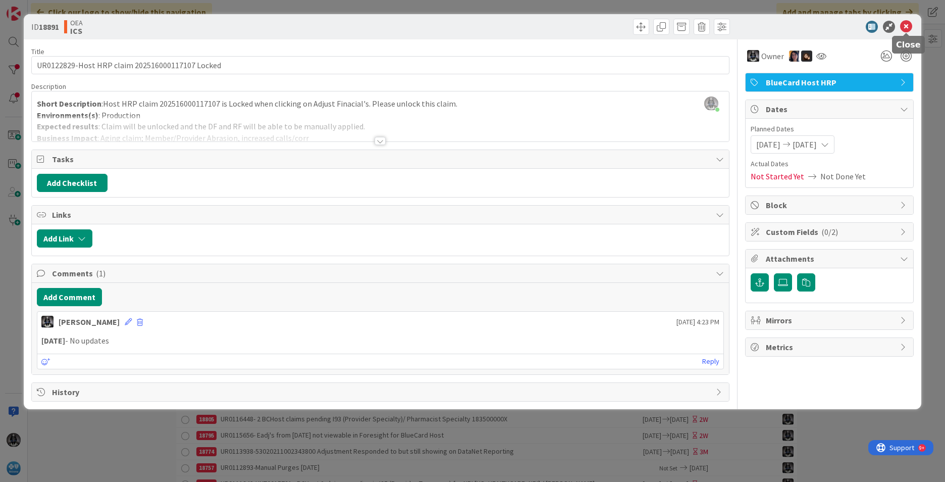
click at [908, 27] on icon at bounding box center [906, 27] width 12 height 12
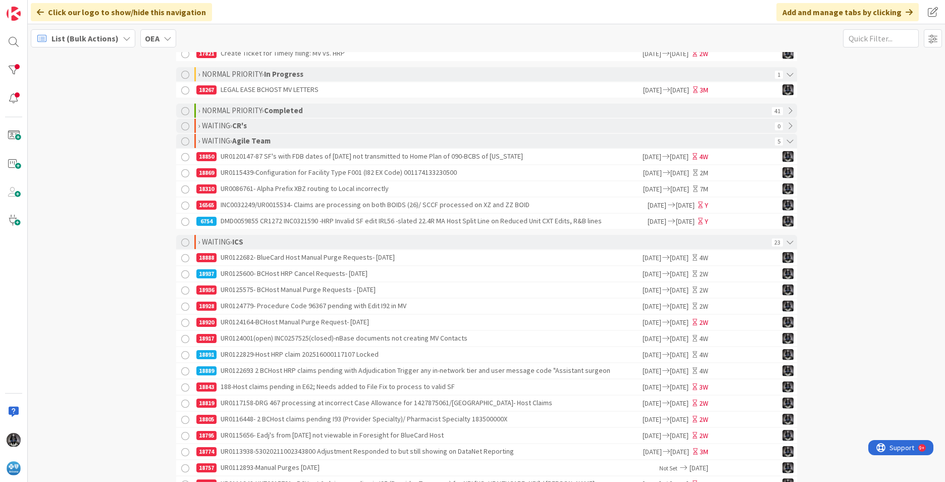
click at [333, 390] on div "18843 188-Host claims pending in E62; Needs added to File Fix to process to val…" at bounding box center [418, 386] width 445 height 15
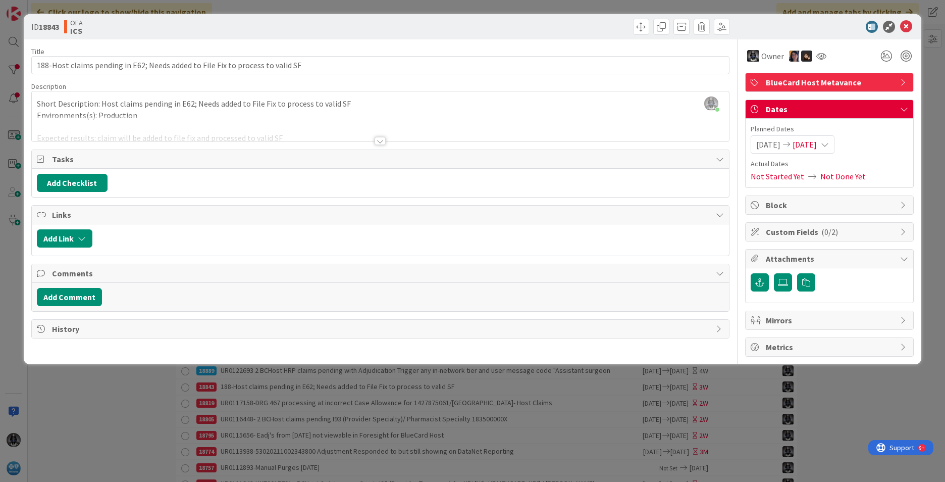
click at [383, 141] on div at bounding box center [380, 141] width 11 height 8
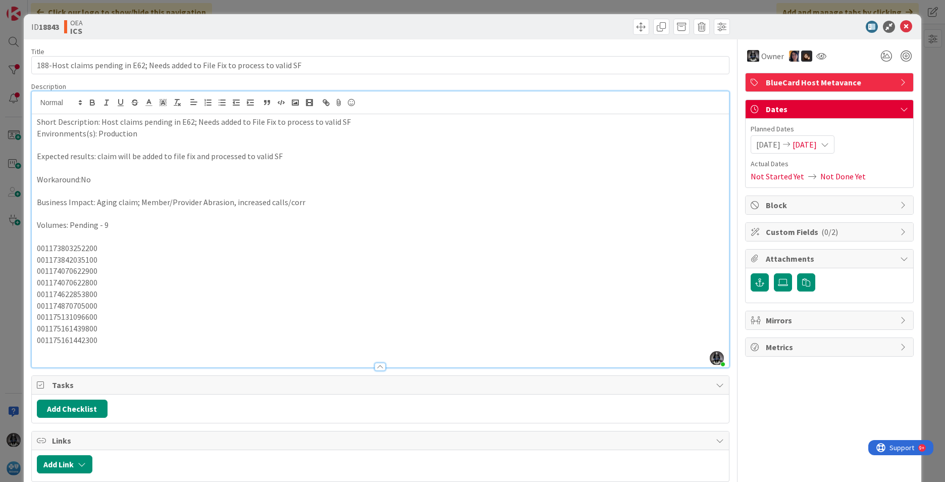
click at [66, 248] on p "001173803252200" at bounding box center [380, 248] width 687 height 12
copy p "001173803252200"
click at [81, 338] on p "001175161442300" at bounding box center [380, 340] width 687 height 12
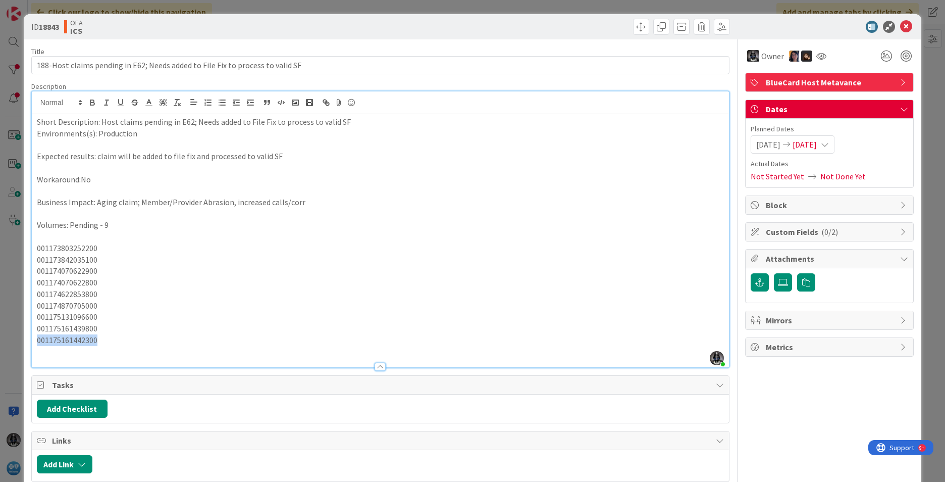
copy p "001175161442300"
click at [523, 353] on p at bounding box center [380, 351] width 687 height 12
click at [633, 23] on span at bounding box center [641, 27] width 16 height 16
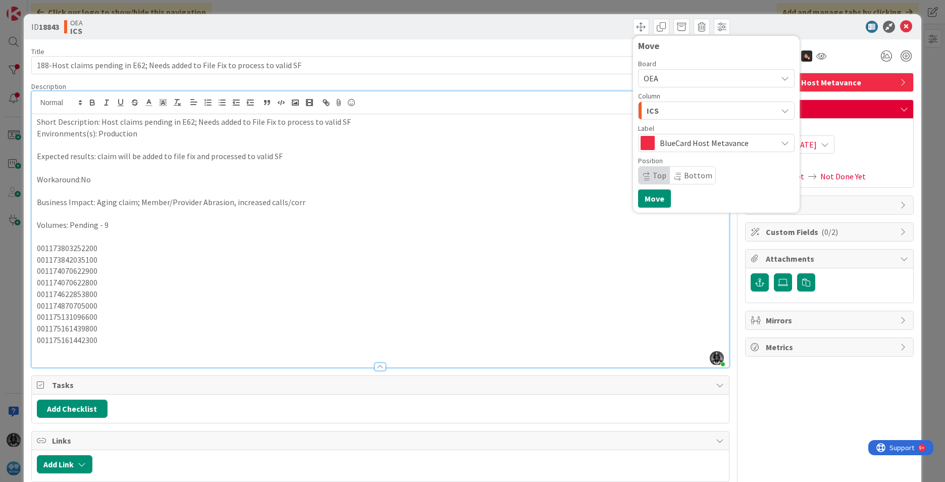
click at [781, 108] on icon "button" at bounding box center [785, 111] width 8 height 8
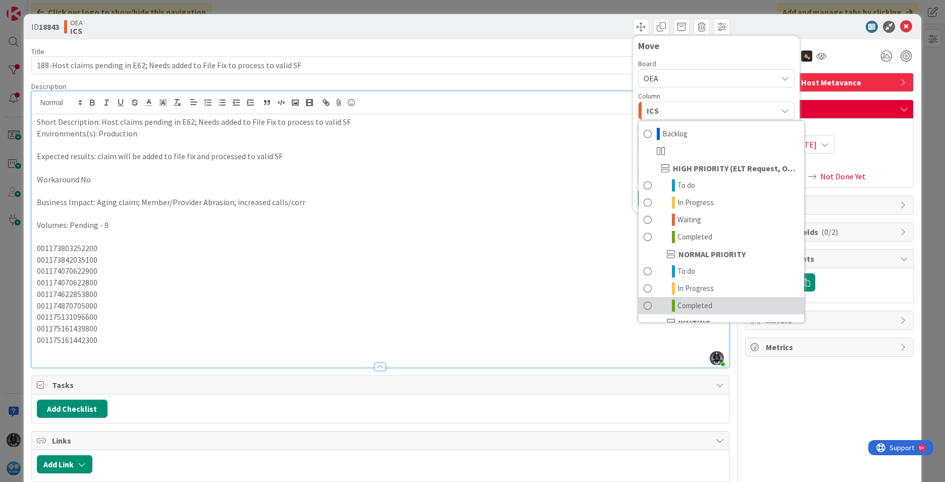
click at [691, 301] on span "Completed" at bounding box center [695, 305] width 35 height 12
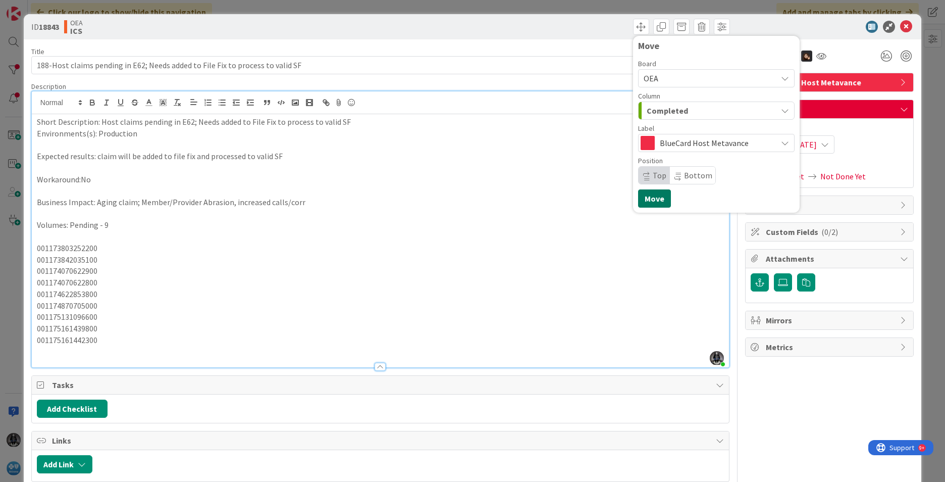
click at [646, 199] on button "Move" at bounding box center [654, 198] width 33 height 18
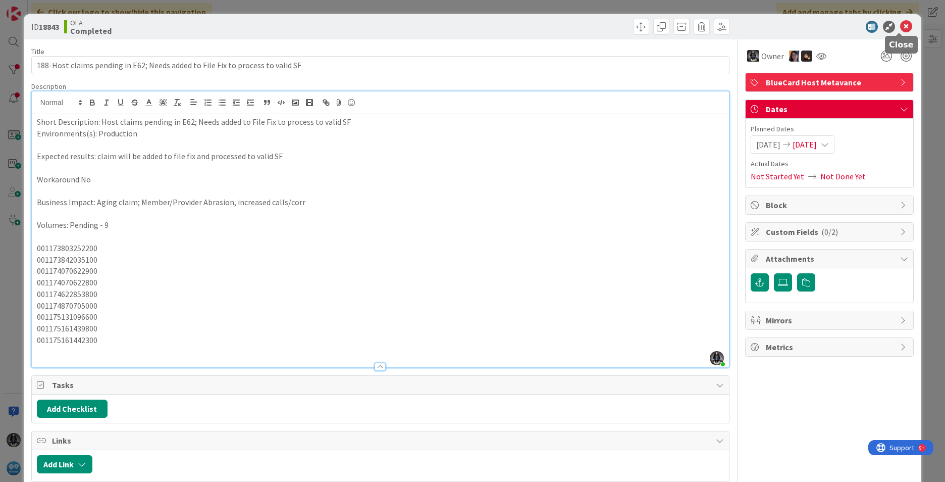
click at [900, 23] on icon at bounding box center [906, 27] width 12 height 12
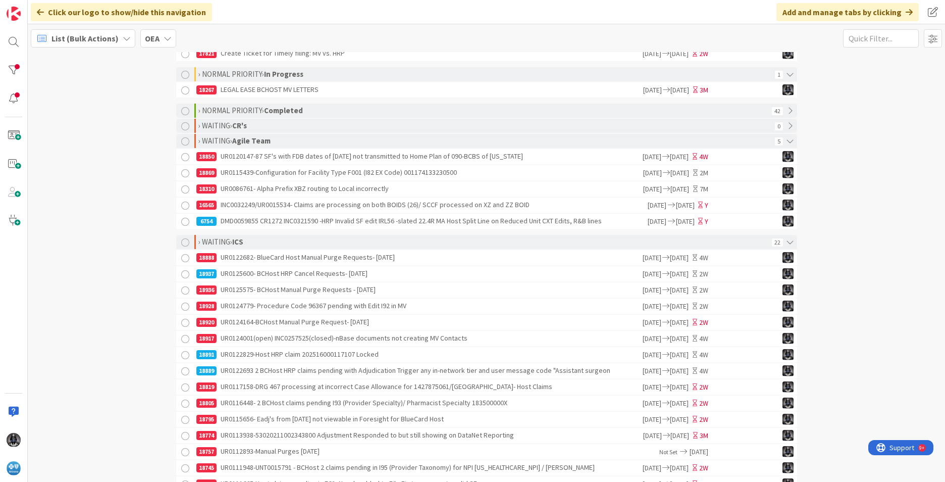
click at [329, 389] on div "18819 UR0117158-DRG 467 processing at incorrect Case Allowance for 1427875061/[…" at bounding box center [418, 386] width 445 height 15
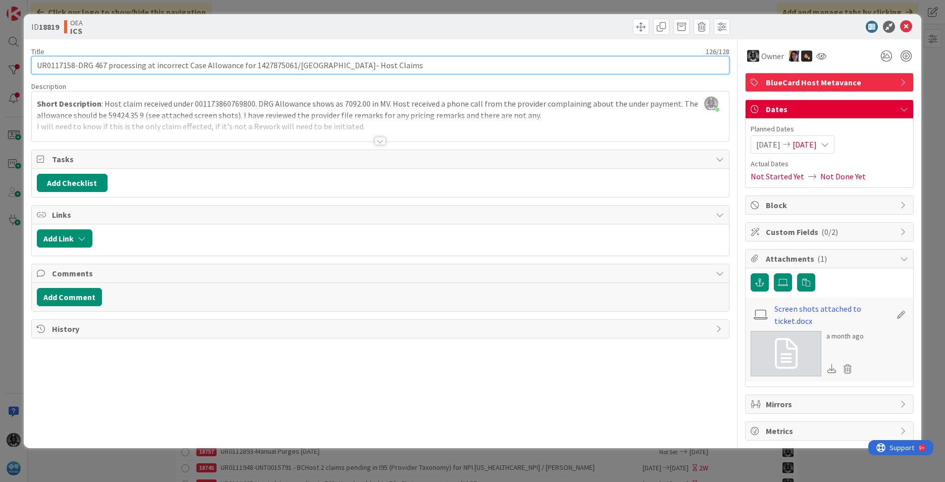
click at [59, 64] on input "UR0117158-DRG 467 processing at incorrect Case Allowance for 1427875061/[GEOGRA…" at bounding box center [380, 65] width 698 height 18
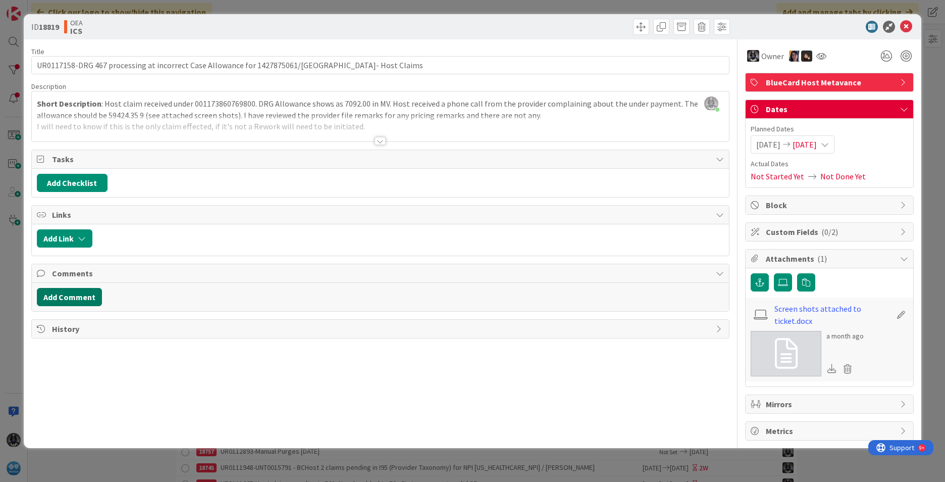
click at [64, 296] on button "Add Comment" at bounding box center [69, 297] width 65 height 18
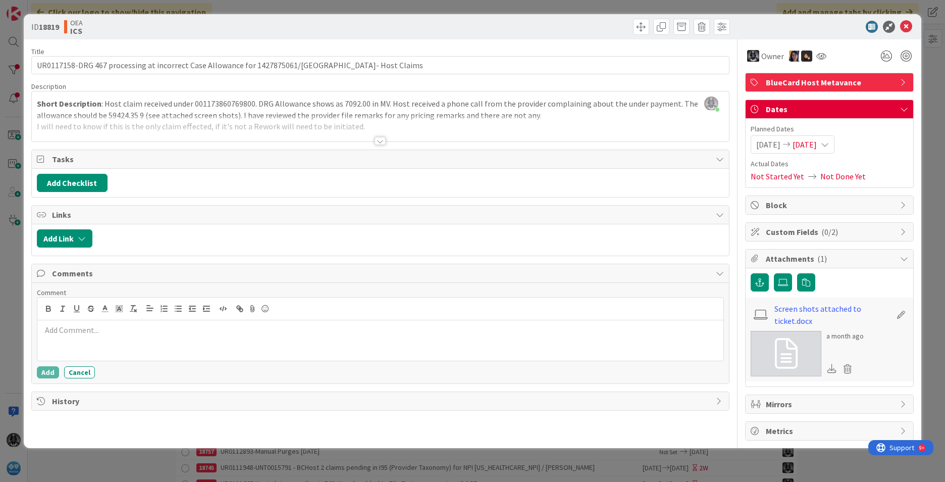
click at [64, 328] on p at bounding box center [380, 330] width 678 height 12
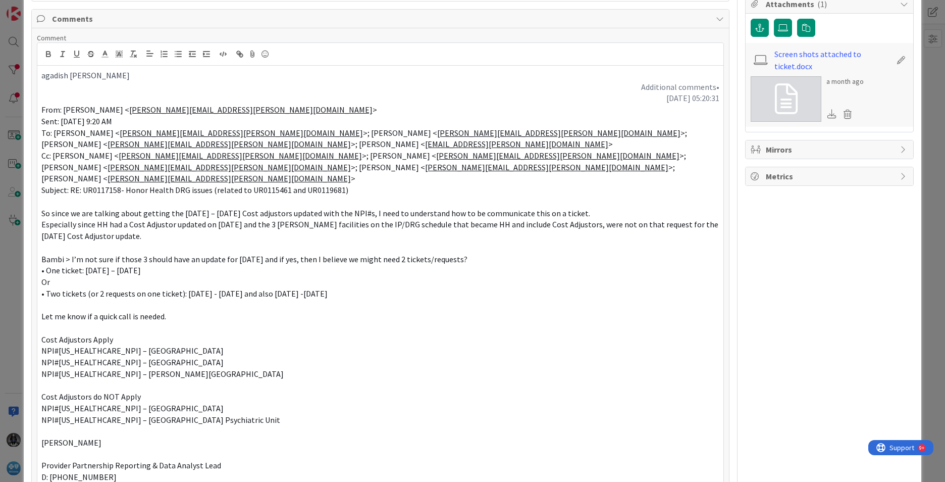
scroll to position [331, 0]
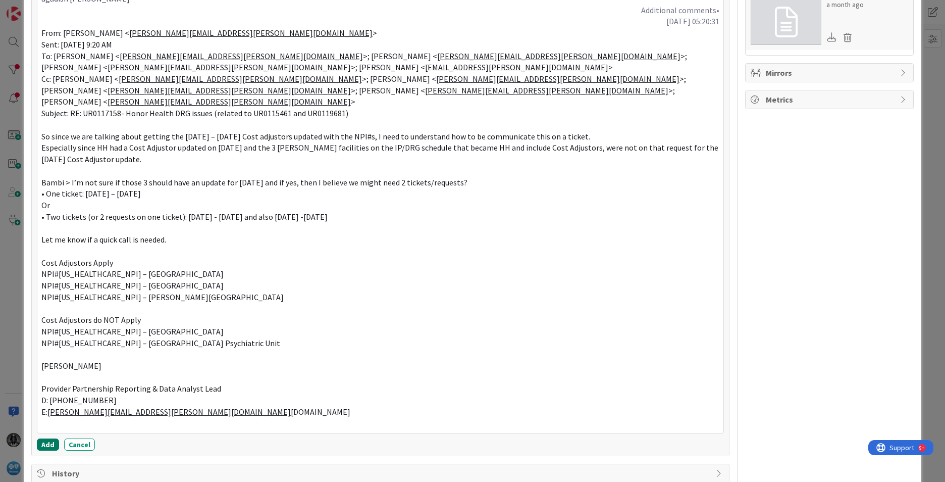
click at [44, 438] on button "Add" at bounding box center [48, 444] width 22 height 12
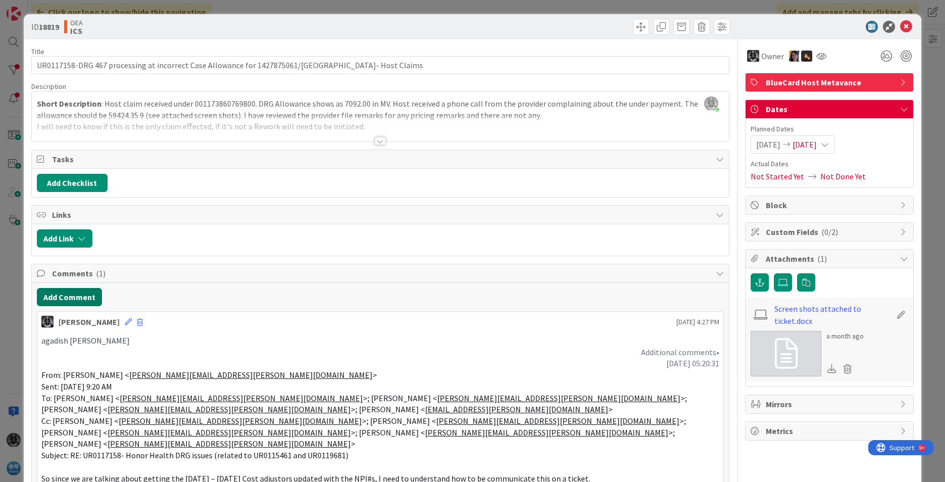
click at [61, 292] on button "Add Comment" at bounding box center [69, 297] width 65 height 18
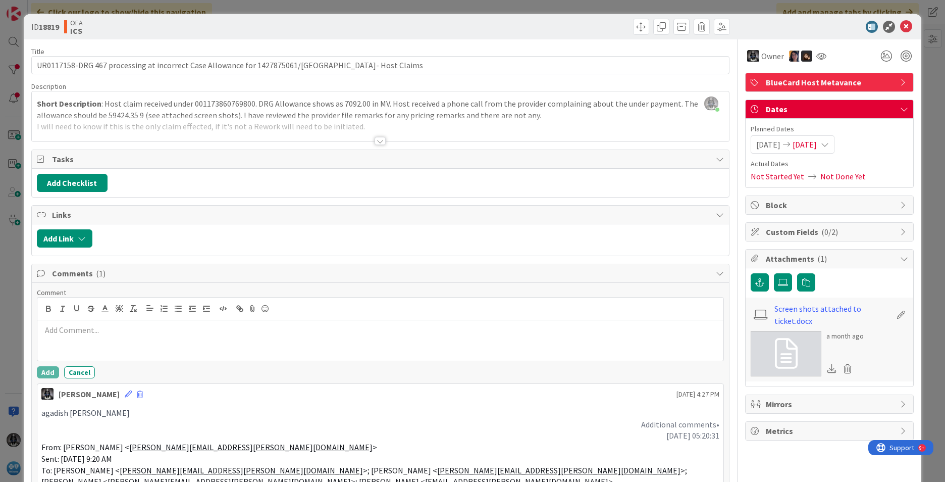
click at [60, 331] on p at bounding box center [380, 330] width 678 height 12
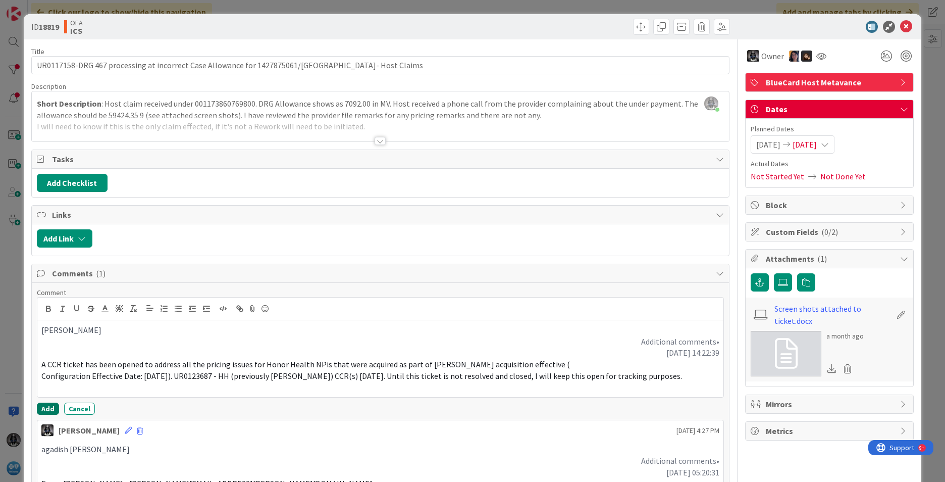
click at [44, 407] on button "Add" at bounding box center [48, 408] width 22 height 12
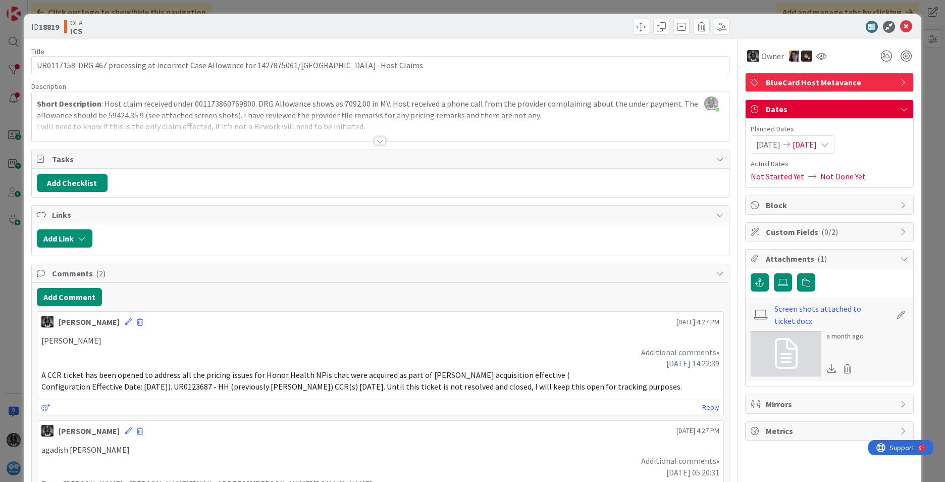
click at [817, 142] on span "[DATE]" at bounding box center [805, 144] width 24 height 12
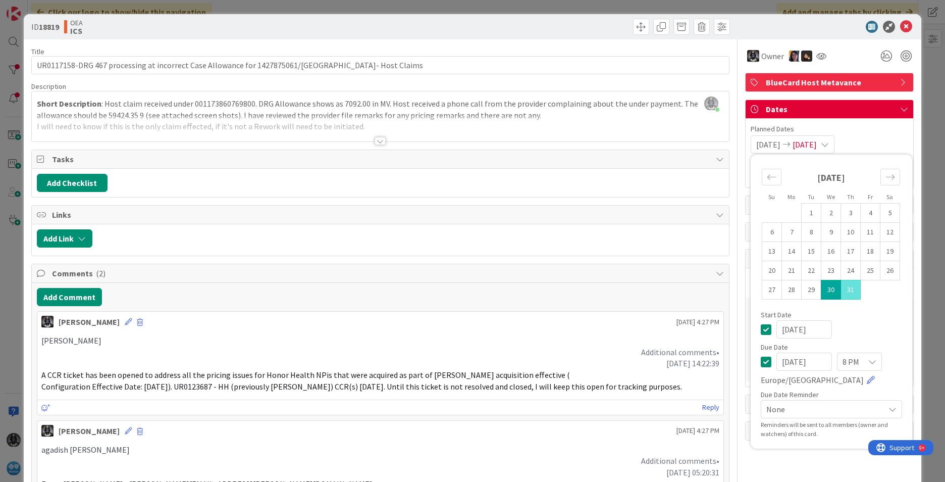
drag, startPoint x: 815, startPoint y: 359, endPoint x: 720, endPoint y: 359, distance: 94.9
click at [720, 359] on div "Title 126 / 128 UR0117158-DRG 467 processing at incorrect Case Allowance for 14…" at bounding box center [472, 481] width 883 height 884
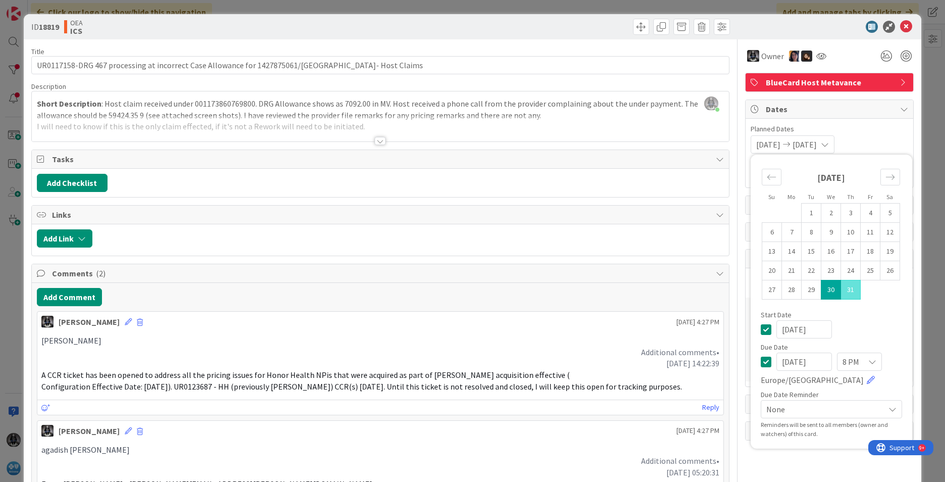
type input "[DATE]"
click at [580, 329] on div "[PERSON_NAME] [DATE] 4:27 PM [PERSON_NAME] Additional comments• [DATE] 14:22:39…" at bounding box center [380, 363] width 687 height 104
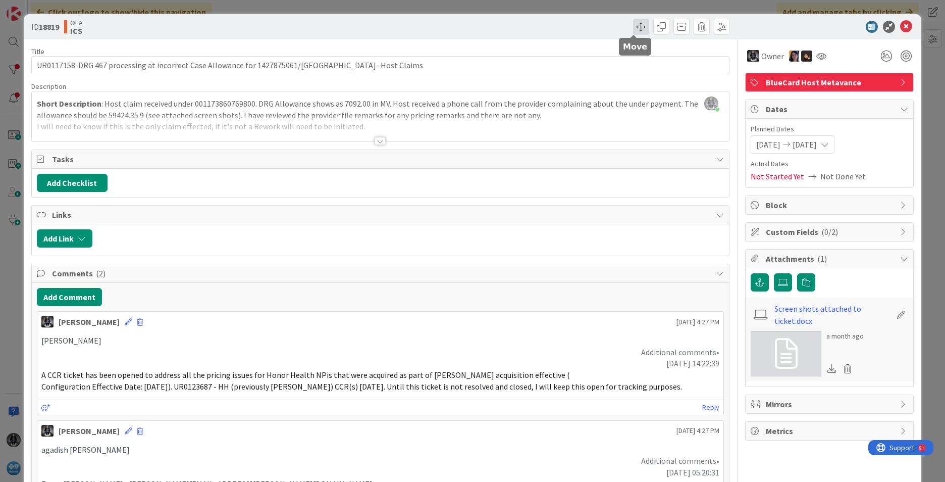
click at [635, 25] on span at bounding box center [641, 27] width 16 height 16
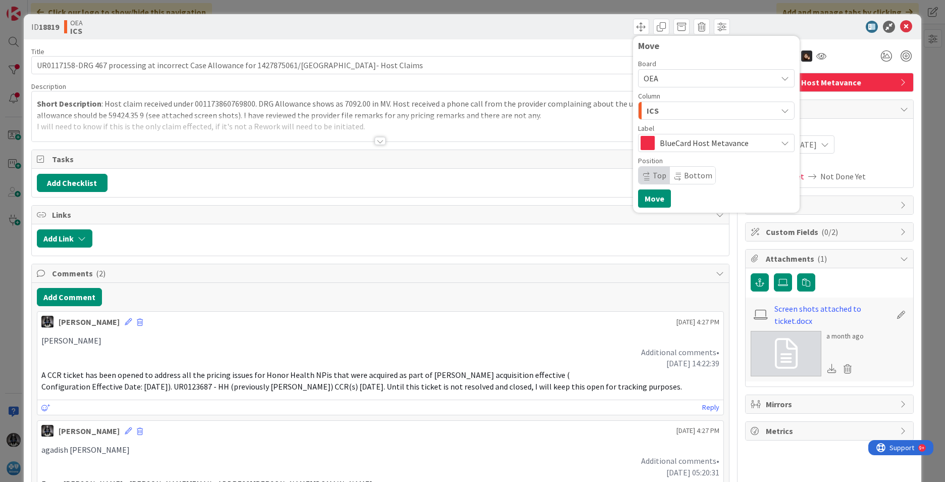
click at [781, 111] on icon "button" at bounding box center [785, 111] width 8 height 8
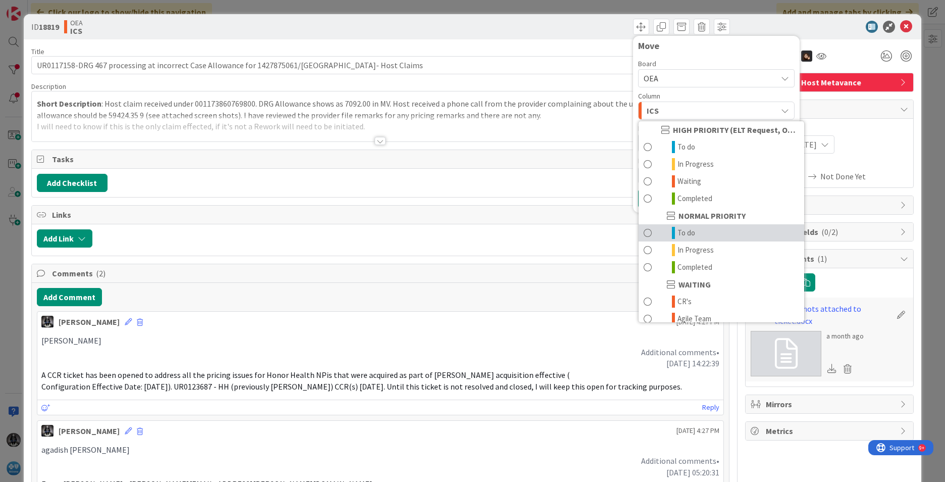
scroll to position [99, 0]
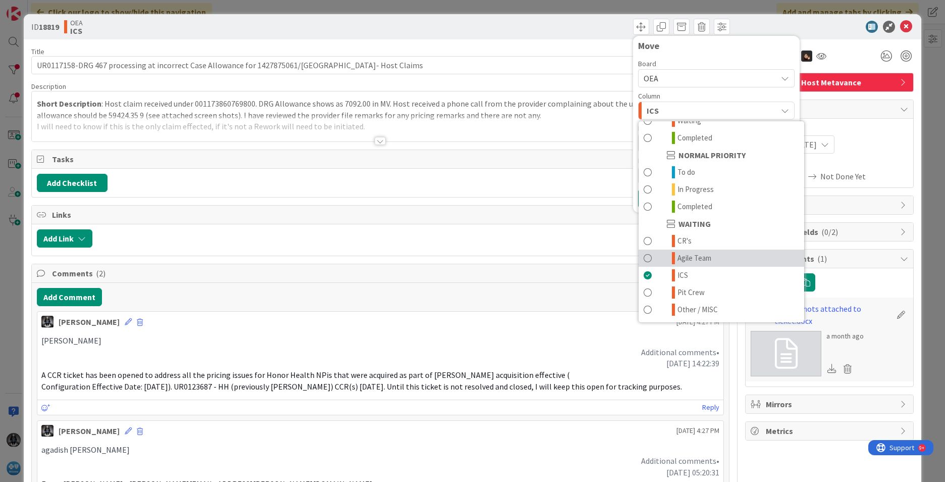
click at [694, 255] on span "Agile Team" at bounding box center [695, 258] width 34 height 12
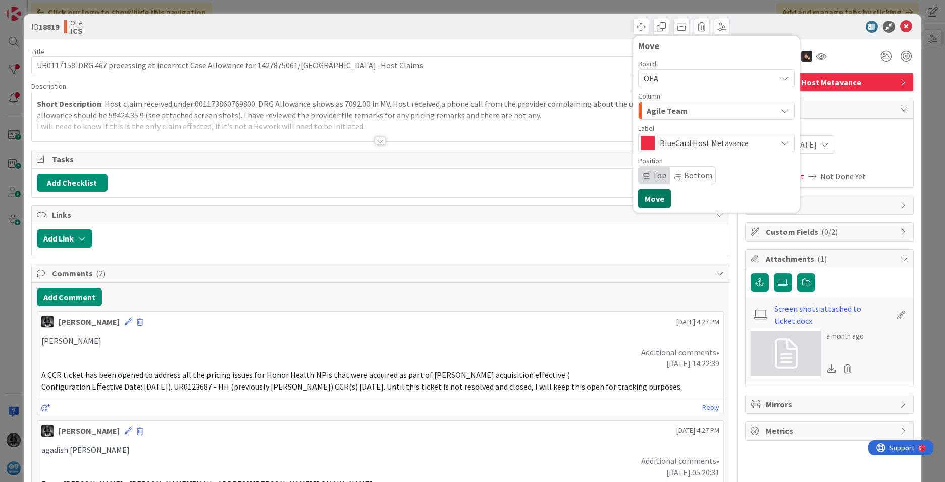
click at [648, 201] on button "Move" at bounding box center [654, 198] width 33 height 18
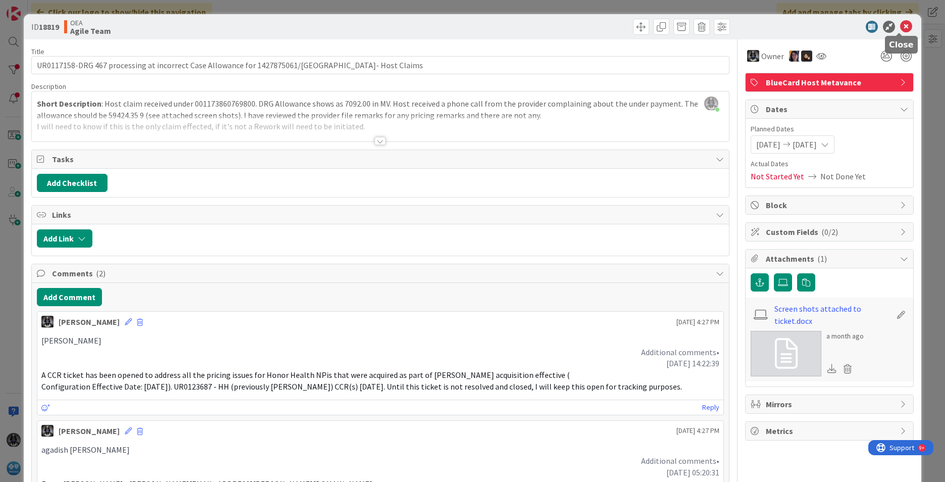
click at [900, 27] on icon at bounding box center [906, 27] width 12 height 12
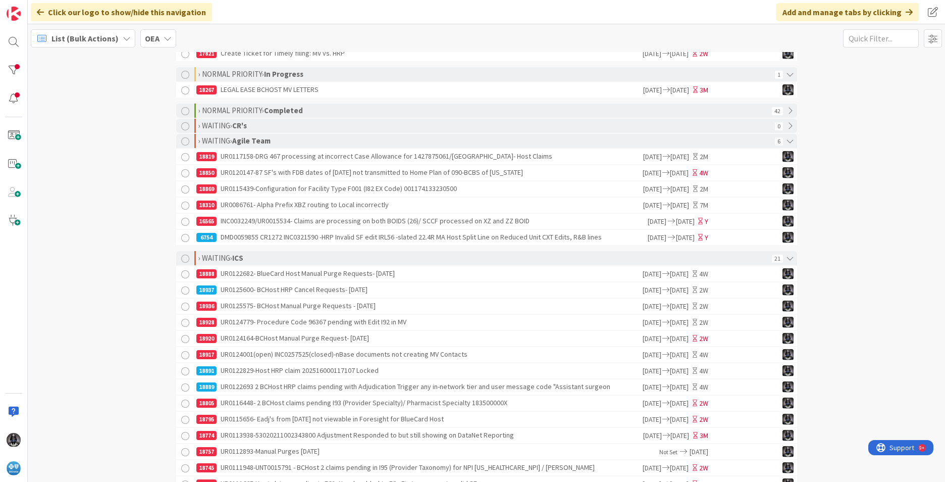
click at [329, 408] on div "18805 UR0116448- 2 BCHost claims pending I93 (Provider Specialty)/ Pharmacist S…" at bounding box center [418, 402] width 445 height 15
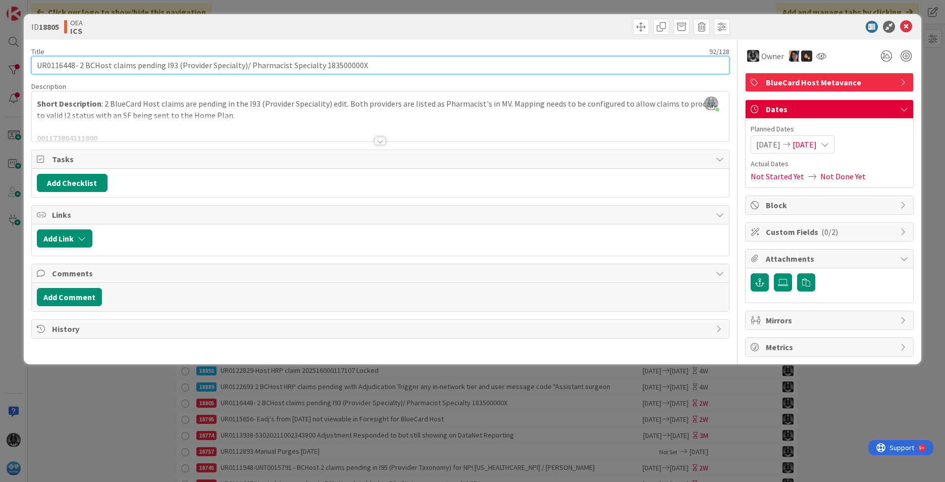
click at [56, 65] on input "UR0116448- 2 BCHost claims pending I93 (Provider Specialty)/ Pharmacist Special…" at bounding box center [380, 65] width 698 height 18
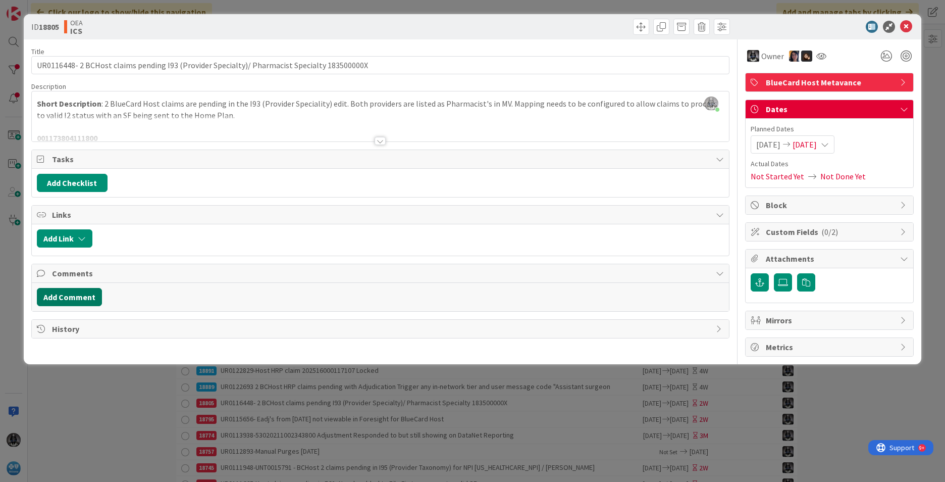
click at [67, 288] on button "Add Comment" at bounding box center [69, 297] width 65 height 18
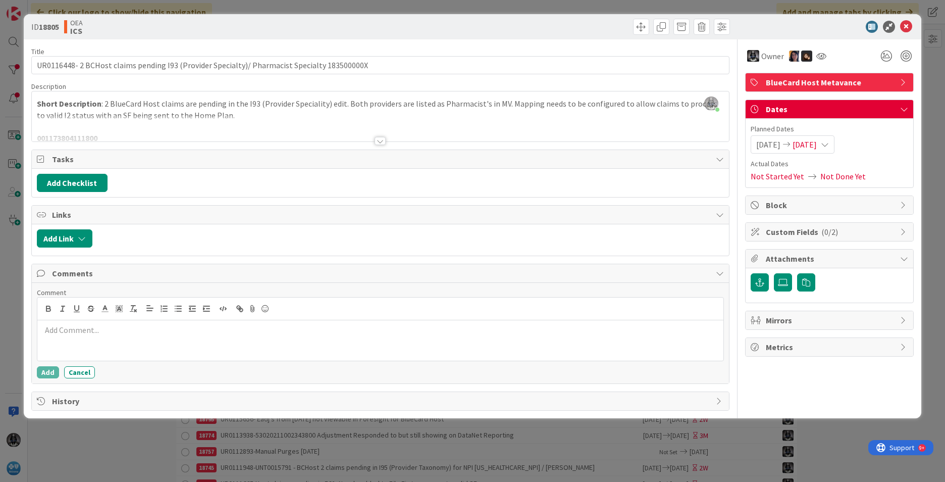
click at [47, 325] on p at bounding box center [380, 330] width 678 height 12
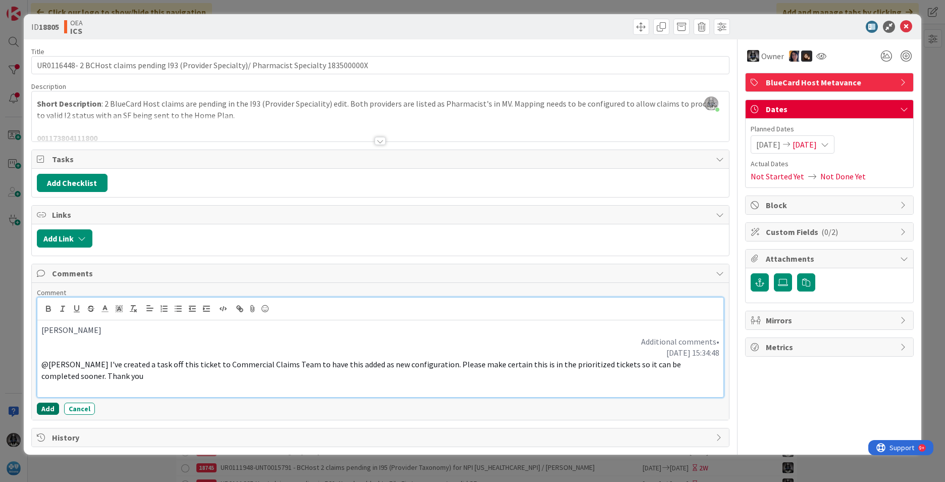
click at [55, 407] on button "Add" at bounding box center [48, 408] width 22 height 12
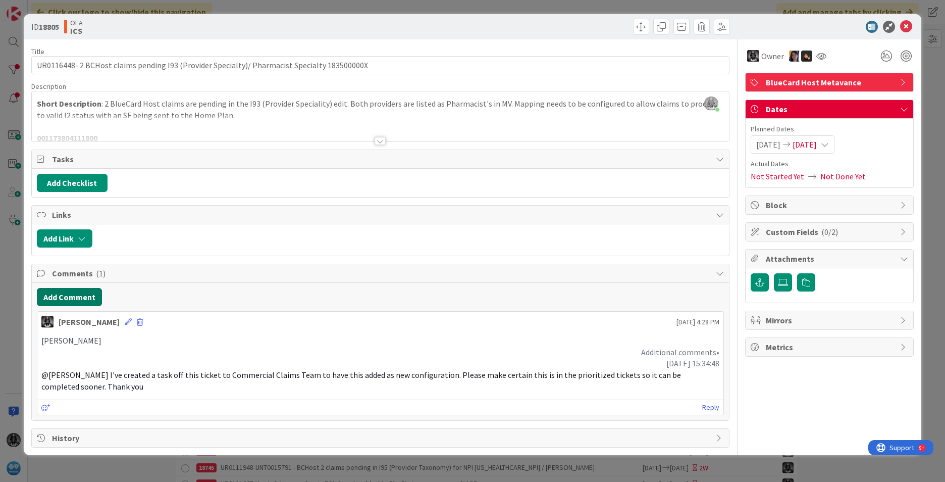
click at [62, 297] on button "Add Comment" at bounding box center [69, 297] width 65 height 18
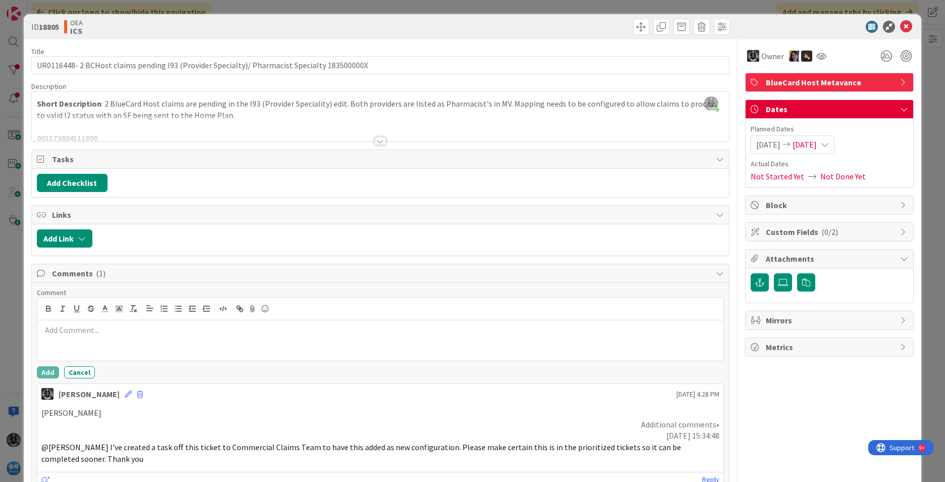
click at [57, 324] on p at bounding box center [380, 330] width 678 height 12
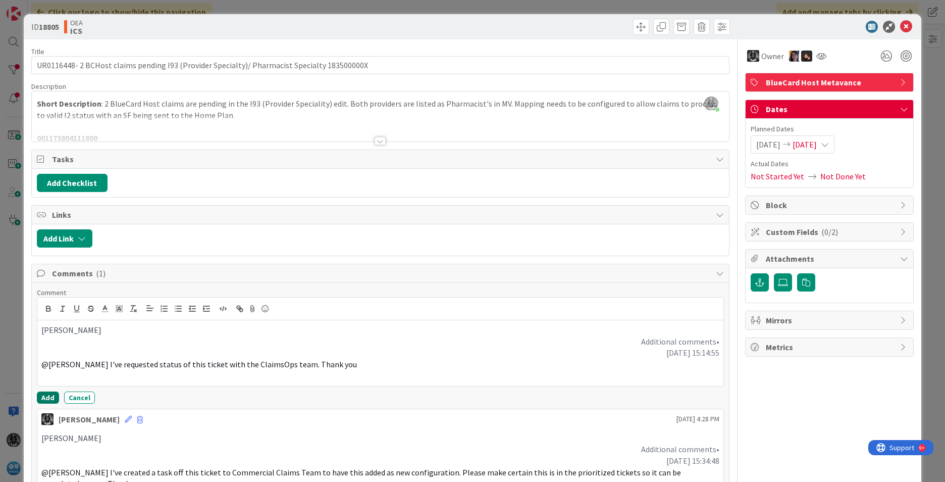
click at [49, 393] on button "Add" at bounding box center [48, 397] width 22 height 12
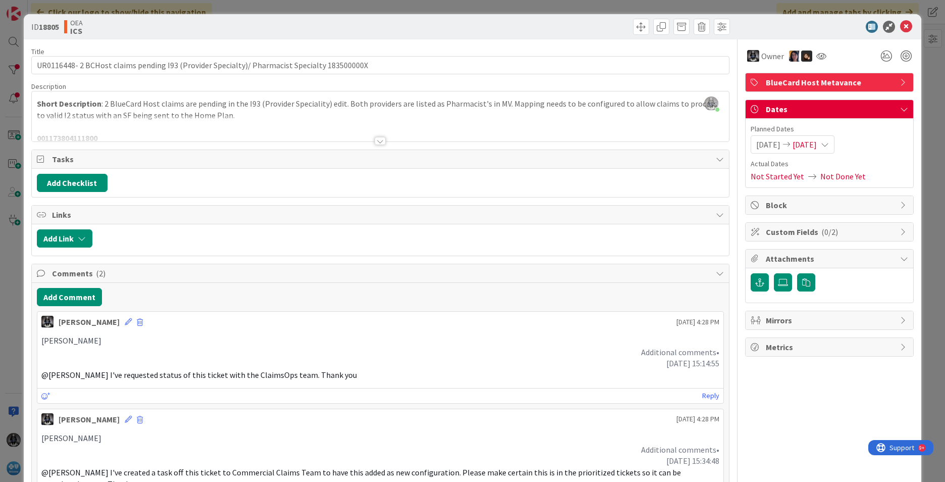
click at [829, 144] on icon at bounding box center [825, 144] width 8 height 8
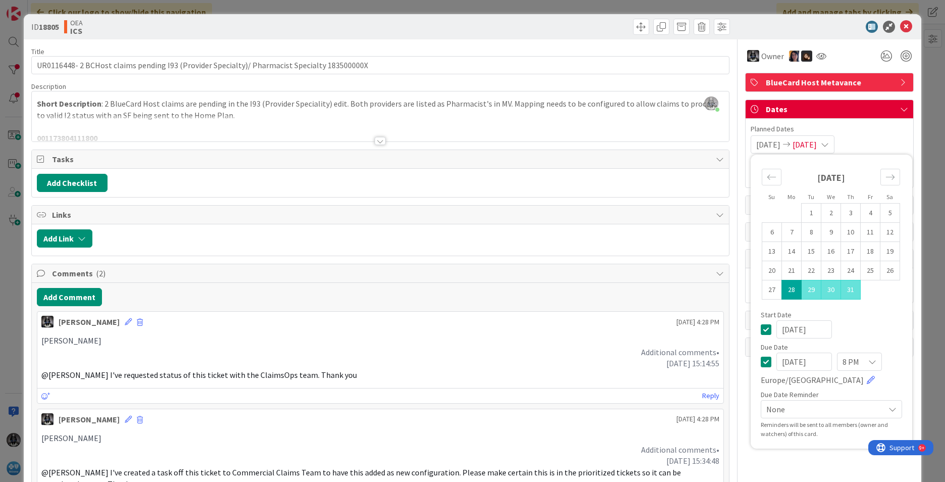
drag, startPoint x: 816, startPoint y: 361, endPoint x: 685, endPoint y: 355, distance: 131.5
click at [685, 369] on div "Title 92 / 128 UR0116448- 2 BCHost claims pending I93 (Provider Specialty)/ Pha…" at bounding box center [472, 291] width 883 height 505
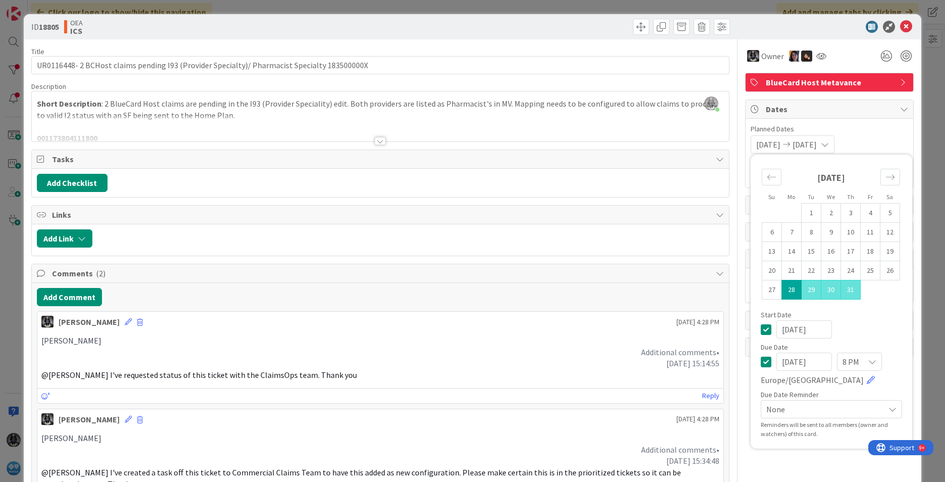
type input "[DATE]"
click at [542, 344] on p "[PERSON_NAME]" at bounding box center [380, 341] width 678 height 12
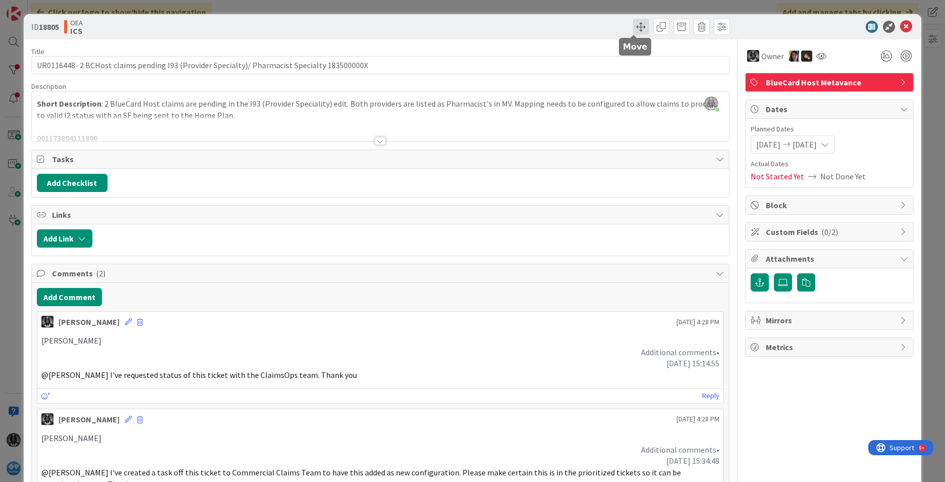
click at [633, 25] on span at bounding box center [641, 27] width 16 height 16
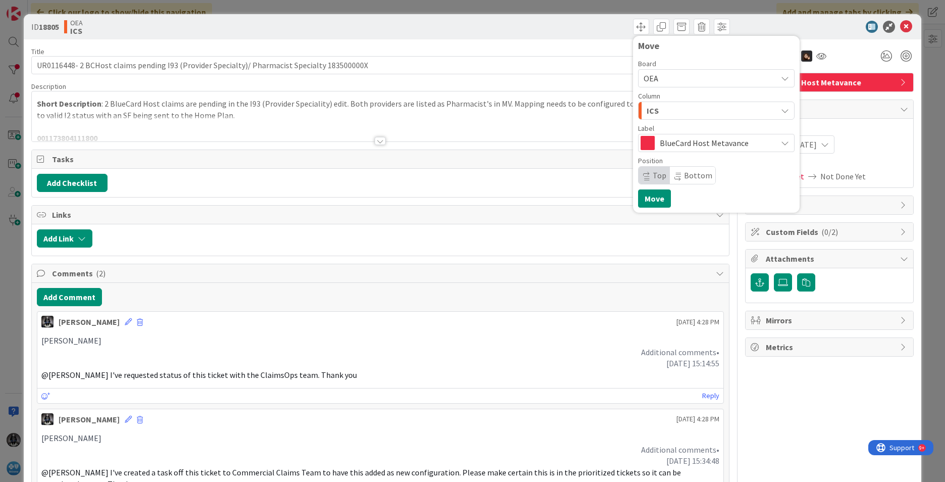
click at [781, 110] on icon "button" at bounding box center [785, 111] width 8 height 8
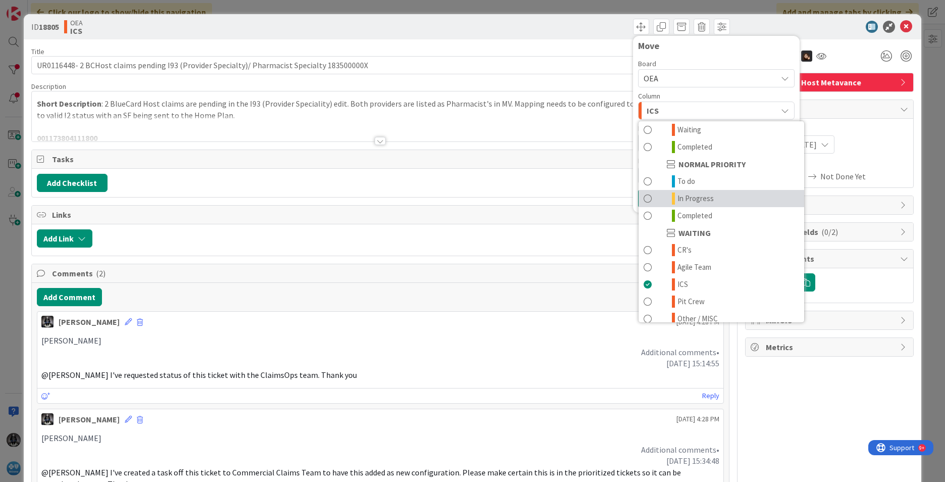
scroll to position [99, 0]
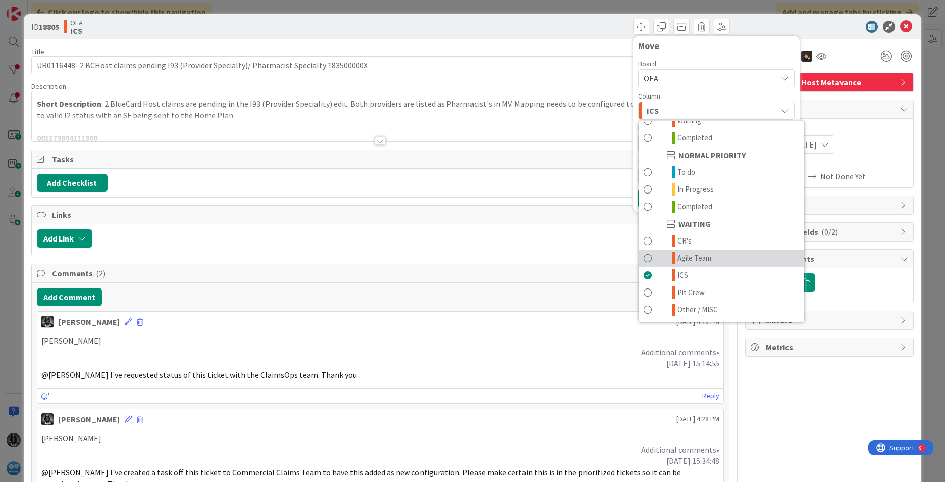
click at [686, 257] on span "Agile Team" at bounding box center [695, 258] width 34 height 12
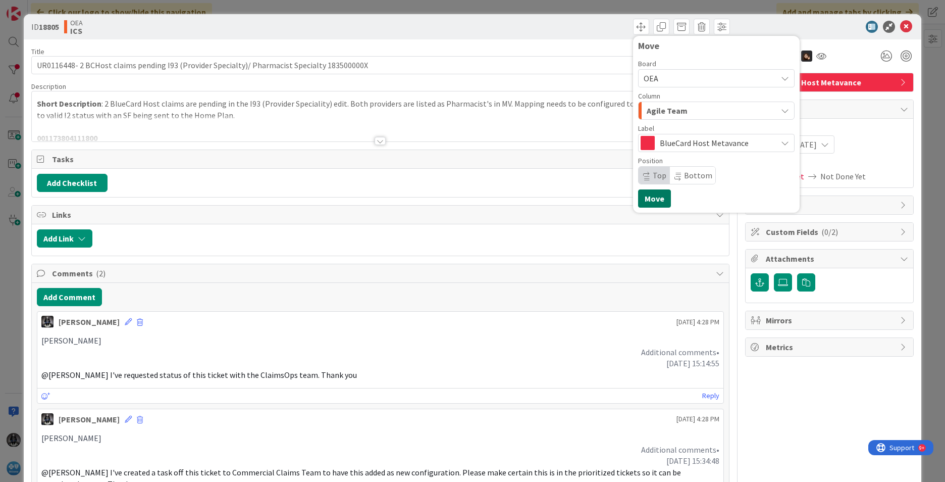
click at [643, 195] on button "Move" at bounding box center [654, 198] width 33 height 18
